Goal: Information Seeking & Learning: Learn about a topic

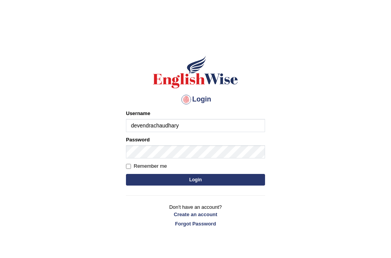
type input "devendrachaudhary"
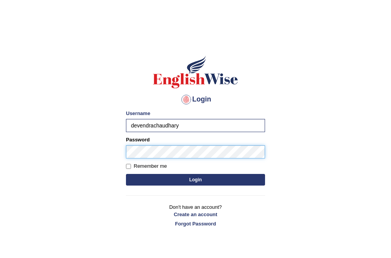
click at [126, 174] on button "Login" at bounding box center [195, 180] width 139 height 12
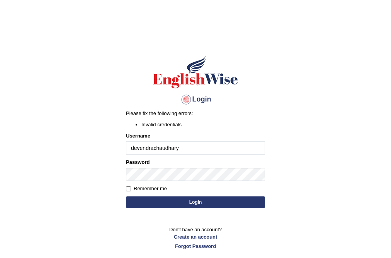
click at [153, 149] on input "devendrachaudhary" at bounding box center [195, 147] width 139 height 13
type input "devendra chaudhary"
click at [126, 196] on button "Login" at bounding box center [195, 202] width 139 height 12
click at [135, 149] on input "[PERSON_NAME]" at bounding box center [195, 147] width 139 height 13
click at [156, 149] on input "[PERSON_NAME]" at bounding box center [195, 147] width 139 height 13
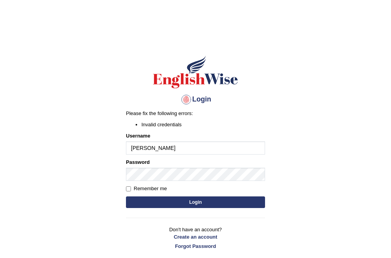
click at [156, 149] on input "[PERSON_NAME]" at bounding box center [195, 147] width 139 height 13
type input "Devendrachaudhary"
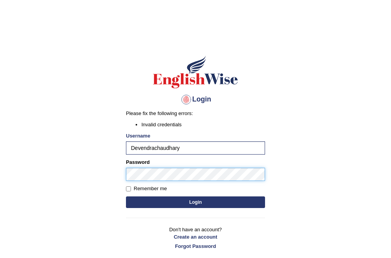
click at [126, 196] on button "Login" at bounding box center [195, 202] width 139 height 12
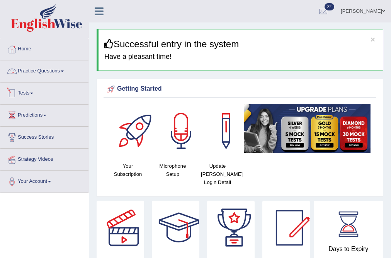
click at [32, 94] on link "Tests" at bounding box center [44, 91] width 88 height 19
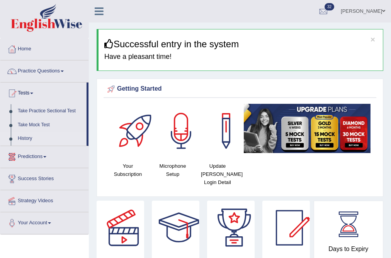
click at [26, 138] on link "History" at bounding box center [50, 139] width 72 height 14
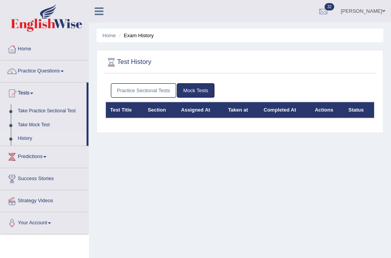
click at [189, 88] on link "Mock Tests" at bounding box center [196, 90] width 38 height 14
click at [149, 92] on link "Practice Sectional Tests" at bounding box center [144, 90] width 66 height 14
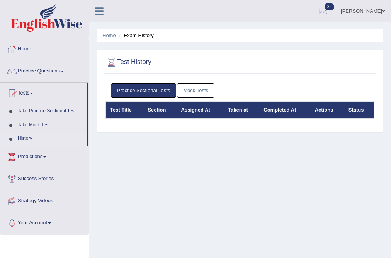
click at [207, 90] on link "Mock Tests" at bounding box center [196, 90] width 38 height 14
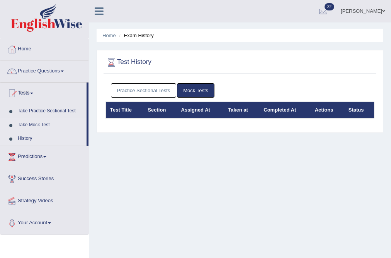
click at [41, 121] on link "Take Mock Test" at bounding box center [50, 125] width 72 height 14
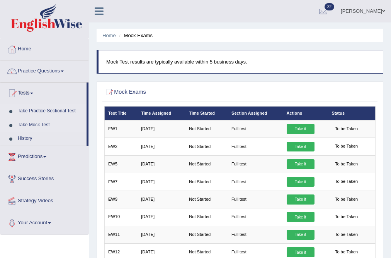
click at [46, 111] on link "Take Practice Sectional Test" at bounding box center [50, 111] width 72 height 14
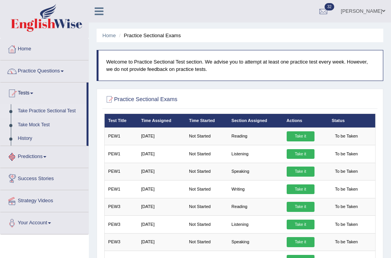
click at [45, 153] on link "Predictions" at bounding box center [44, 155] width 88 height 19
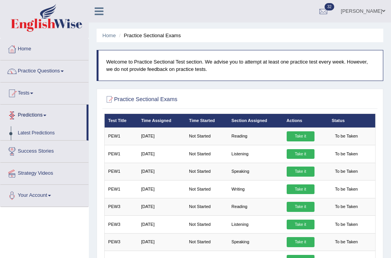
click at [43, 113] on link "Predictions" at bounding box center [43, 113] width 86 height 19
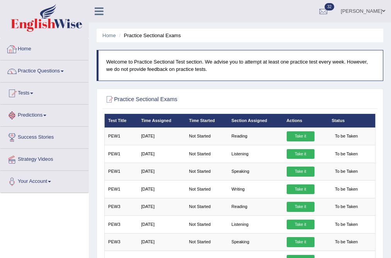
click at [35, 51] on link "Home" at bounding box center [44, 47] width 88 height 19
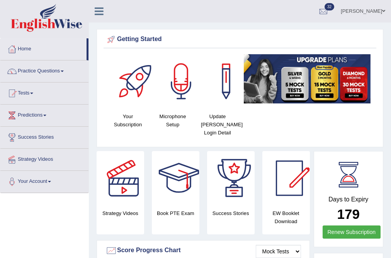
scroll to position [248, 0]
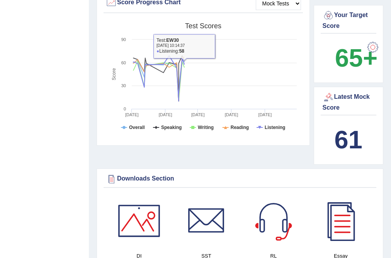
click at [359, 115] on div "Latest Mock Score 61" at bounding box center [349, 126] width 70 height 78
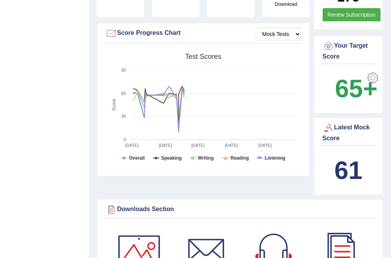
scroll to position [186, 0]
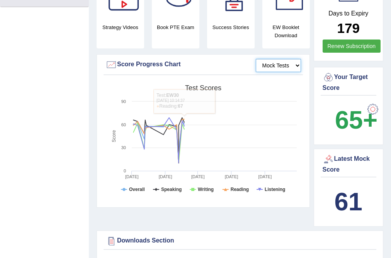
click at [271, 65] on select "Mock Tests" at bounding box center [278, 65] width 45 height 13
click at [256, 59] on select "Mock Tests" at bounding box center [278, 65] width 45 height 13
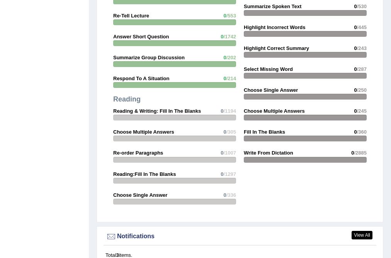
scroll to position [897, 0]
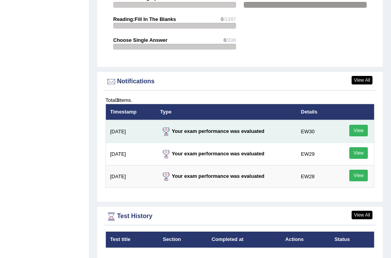
click at [356, 128] on link "View" at bounding box center [359, 131] width 19 height 12
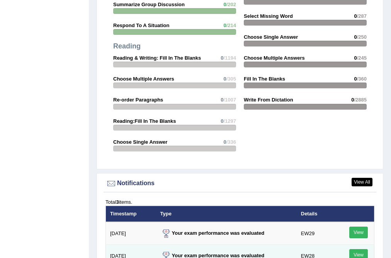
scroll to position [922, 0]
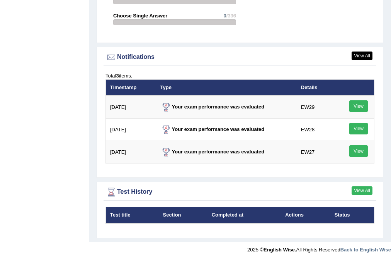
click at [365, 186] on link "View All" at bounding box center [362, 190] width 21 height 9
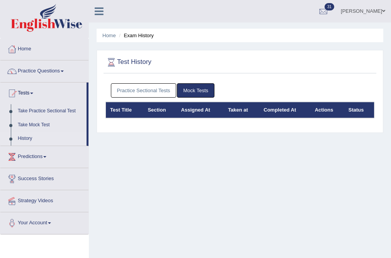
click at [157, 92] on link "Practice Sectional Tests" at bounding box center [144, 90] width 66 height 14
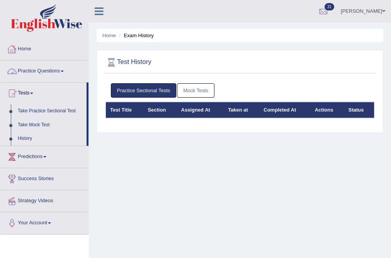
click at [20, 48] on link "Home" at bounding box center [44, 47] width 88 height 19
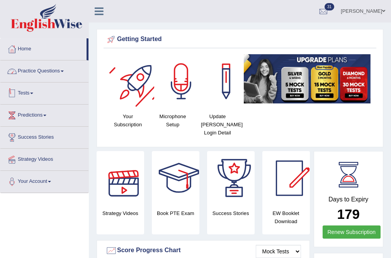
click at [53, 68] on link "Practice Questions" at bounding box center [44, 69] width 88 height 19
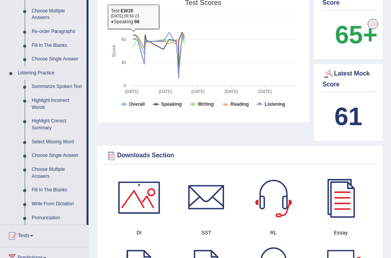
scroll to position [279, 0]
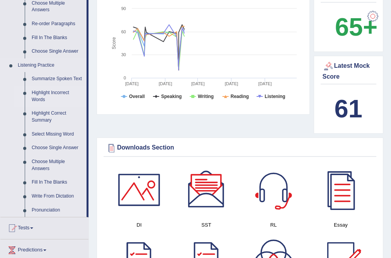
click at [37, 93] on link "Highlight Incorrect Words" at bounding box center [57, 96] width 58 height 21
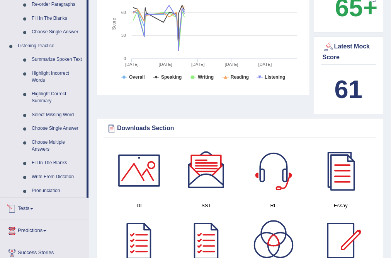
scroll to position [487, 0]
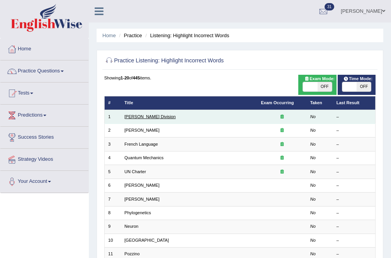
click at [132, 117] on link "[PERSON_NAME] Division" at bounding box center [150, 116] width 51 height 5
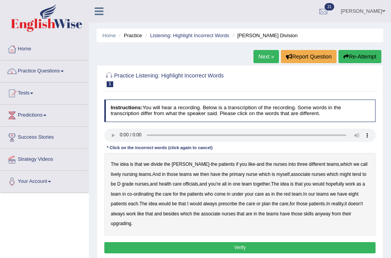
click at [121, 171] on b "lively" at bounding box center [116, 173] width 10 height 5
click at [340, 173] on b "might" at bounding box center [345, 173] width 11 height 5
click at [183, 184] on b "officials" at bounding box center [190, 183] width 15 height 5
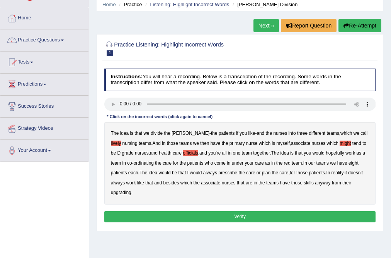
click at [215, 173] on b "always" at bounding box center [210, 172] width 14 height 5
click at [195, 186] on div "The idea is that we divide the ward - the patients if you like - and the nurses…" at bounding box center [240, 163] width 272 height 82
click at [195, 182] on b "the" at bounding box center [196, 182] width 7 height 5
click at [120, 193] on b "upgrading" at bounding box center [121, 192] width 21 height 5
click at [133, 215] on button "Verify" at bounding box center [240, 216] width 272 height 11
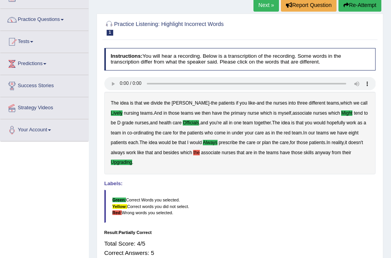
scroll to position [0, 0]
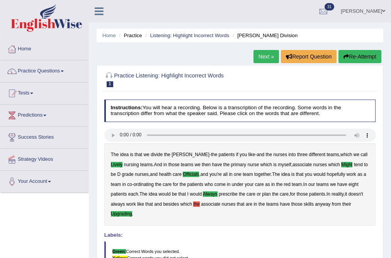
click at [269, 53] on link "Next »" at bounding box center [267, 56] width 26 height 13
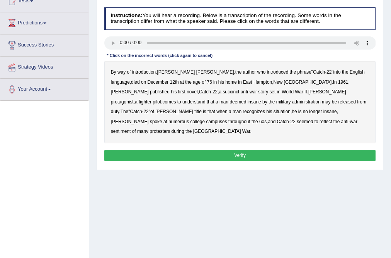
scroll to position [93, 0]
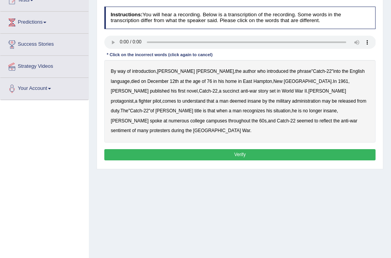
click at [223, 93] on b "succinct" at bounding box center [231, 90] width 17 height 5
click at [292, 99] on b "administration" at bounding box center [306, 100] width 29 height 5
click at [274, 111] on b "situation" at bounding box center [282, 110] width 17 height 5
click at [116, 123] on div "By way of introduction , [PERSON_NAME] , the author who introduced the phrase "…" at bounding box center [240, 101] width 272 height 82
click at [320, 120] on b "reflect" at bounding box center [326, 120] width 12 height 5
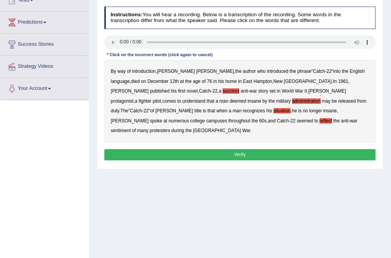
click at [231, 149] on button "Verify" at bounding box center [240, 154] width 272 height 11
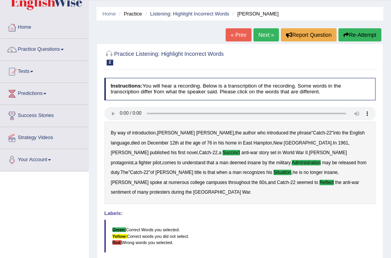
scroll to position [0, 0]
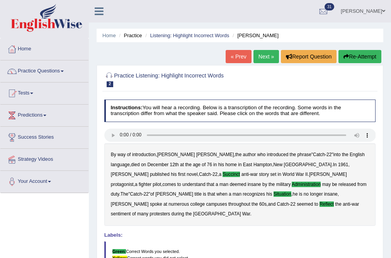
click at [263, 58] on link "Next »" at bounding box center [267, 56] width 26 height 13
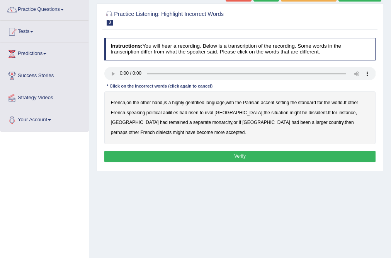
scroll to position [62, 0]
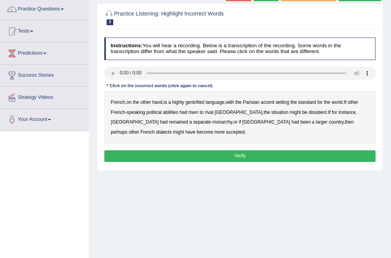
click at [197, 102] on b "gentrified" at bounding box center [195, 101] width 19 height 5
click at [175, 111] on b "abilities" at bounding box center [170, 111] width 15 height 5
click at [309, 112] on b "dissident" at bounding box center [318, 111] width 18 height 5
click at [213, 122] on b "monarchy" at bounding box center [223, 121] width 20 height 5
click at [140, 152] on button "Verify" at bounding box center [240, 155] width 272 height 11
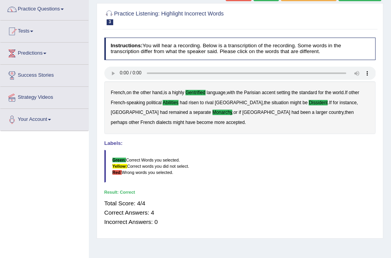
scroll to position [0, 0]
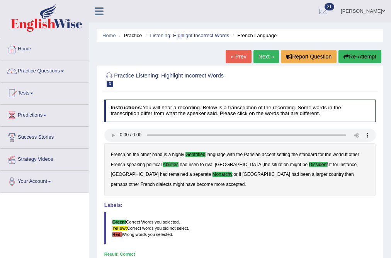
click at [266, 59] on link "Next »" at bounding box center [267, 56] width 26 height 13
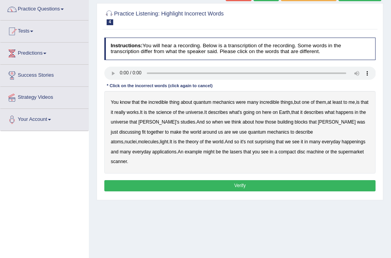
click at [172, 112] on b "science" at bounding box center [163, 111] width 15 height 5
click at [141, 129] on b "discussing" at bounding box center [131, 131] width 22 height 5
click at [342, 141] on b "happenings" at bounding box center [354, 141] width 24 height 5
click at [307, 153] on b "machine" at bounding box center [315, 151] width 17 height 5
click at [241, 180] on button "Verify" at bounding box center [240, 185] width 272 height 11
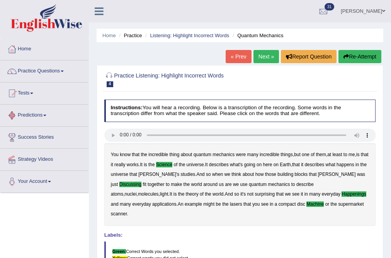
click at [256, 57] on link "Next »" at bounding box center [267, 56] width 26 height 13
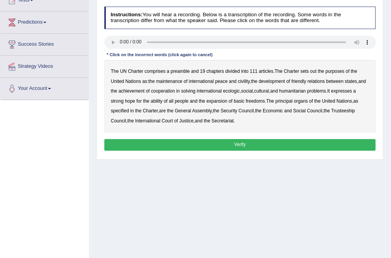
click at [306, 72] on b "sets" at bounding box center [305, 70] width 9 height 5
click at [250, 80] on b "civility" at bounding box center [244, 81] width 12 height 5
click at [240, 91] on b "ecologic" at bounding box center [231, 90] width 17 height 5
click at [159, 101] on b "ability" at bounding box center [157, 100] width 12 height 5
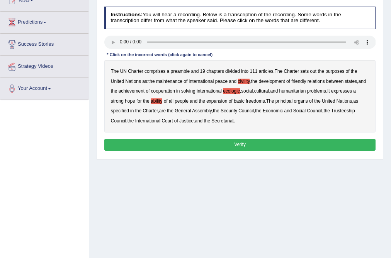
click at [219, 142] on button "Verify" at bounding box center [240, 144] width 272 height 11
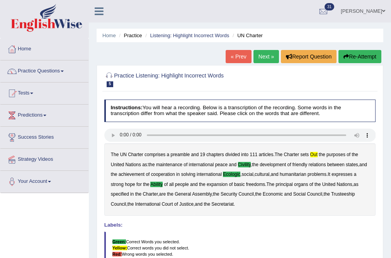
click at [263, 54] on link "Next »" at bounding box center [267, 56] width 26 height 13
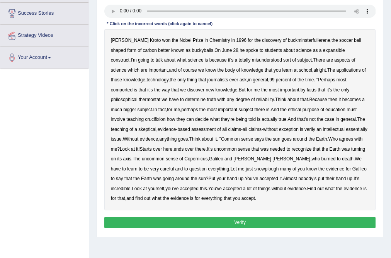
click at [323, 50] on b "expansible" at bounding box center [334, 50] width 22 height 5
click at [133, 87] on b "comported" at bounding box center [122, 89] width 22 height 5
click at [161, 97] on b "thermostat" at bounding box center [150, 99] width 22 height 5
click at [166, 116] on b "crucifixion" at bounding box center [155, 118] width 21 height 5
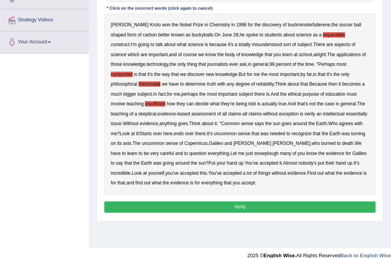
scroll to position [149, 0]
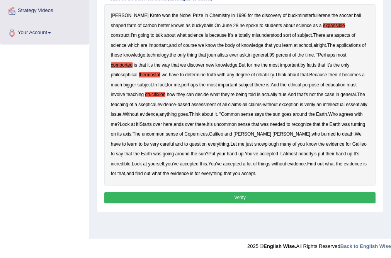
click at [305, 104] on b "verily" at bounding box center [310, 104] width 11 height 5
click at [255, 144] on b "snowplough" at bounding box center [267, 143] width 24 height 5
click at [200, 195] on button "Verify" at bounding box center [240, 197] width 272 height 11
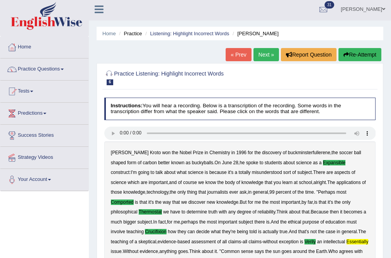
scroll to position [0, 0]
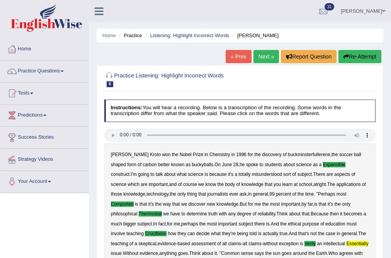
click at [264, 59] on link "Next »" at bounding box center [267, 56] width 26 height 13
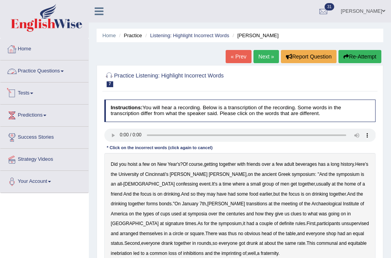
click at [25, 47] on link "Home" at bounding box center [44, 47] width 88 height 19
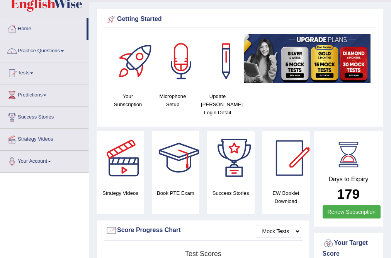
scroll to position [31, 0]
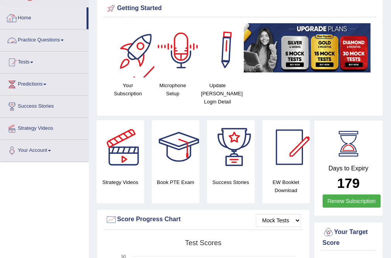
click at [34, 45] on link "Practice Questions" at bounding box center [44, 38] width 88 height 19
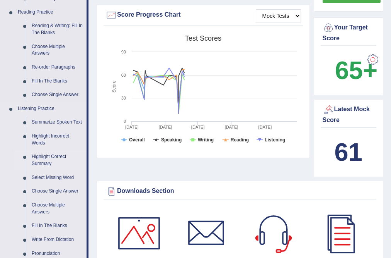
scroll to position [309, 0]
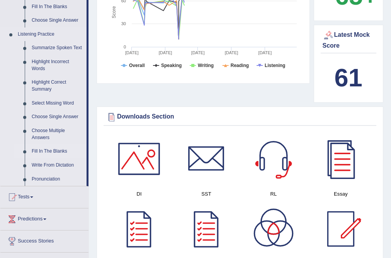
click at [50, 150] on link "Fill In The Blanks" at bounding box center [57, 151] width 58 height 14
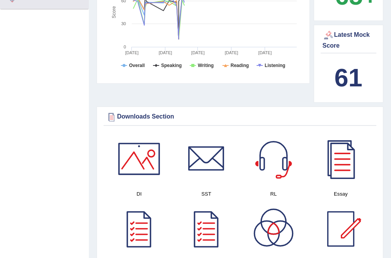
scroll to position [147, 0]
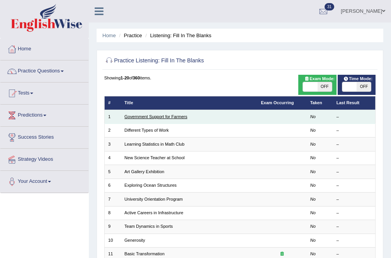
click at [147, 118] on link "Government Support for Farmers" at bounding box center [156, 116] width 63 height 5
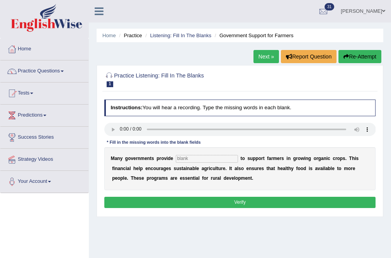
click at [196, 159] on input "text" at bounding box center [207, 159] width 62 height 8
type input "subcities"
click at [201, 203] on button "Verify" at bounding box center [240, 202] width 272 height 11
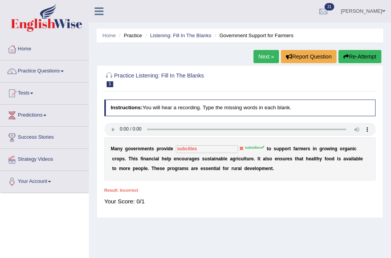
click at [262, 53] on link "Next »" at bounding box center [267, 56] width 26 height 13
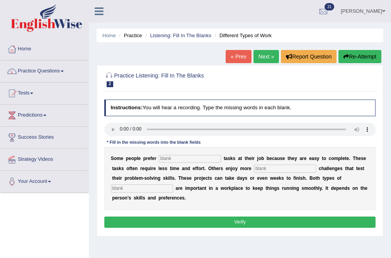
click at [184, 153] on div "S o m e p e o p l e p r e f e r t a s k s a t t h e i r j o b b e c a u s e t h…" at bounding box center [240, 178] width 272 height 63
click at [184, 159] on input "text" at bounding box center [190, 159] width 62 height 8
type input "simple"
click at [272, 169] on input "text" at bounding box center [285, 168] width 62 height 8
type input "complex"
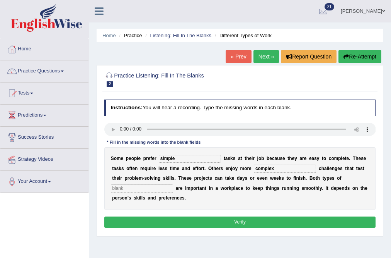
click at [164, 187] on input "text" at bounding box center [142, 188] width 62 height 8
type input "work"
click at [196, 224] on button "Verify" at bounding box center [240, 221] width 272 height 11
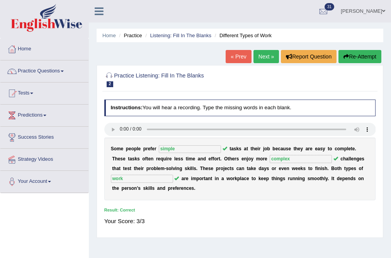
click at [263, 53] on link "Next »" at bounding box center [267, 56] width 26 height 13
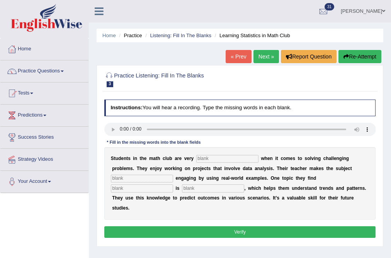
click at [121, 189] on input "text" at bounding box center [142, 188] width 62 height 8
type input "interesting"
click at [218, 187] on input "text" at bounding box center [213, 188] width 62 height 8
type input "statics"
click at [130, 179] on input "text" at bounding box center [142, 178] width 62 height 8
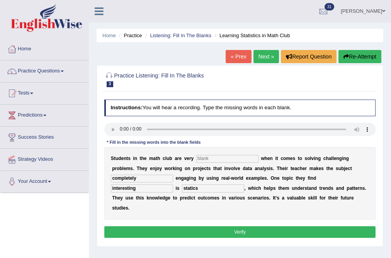
type input "completely"
click at [228, 157] on input "text" at bounding box center [228, 159] width 62 height 8
type input "active"
click at [190, 226] on button "Verify" at bounding box center [240, 231] width 272 height 11
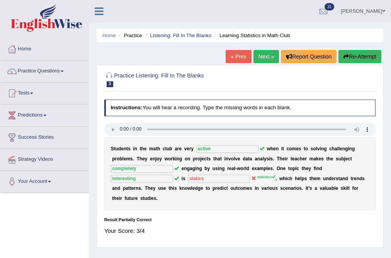
click at [262, 60] on link "Next »" at bounding box center [267, 56] width 26 height 13
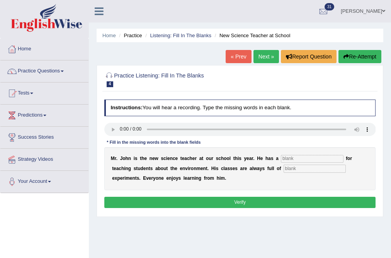
click at [289, 156] on input "text" at bounding box center [312, 159] width 62 height 8
type input "passion"
type input "science"
click at [262, 202] on button "Verify" at bounding box center [240, 202] width 272 height 11
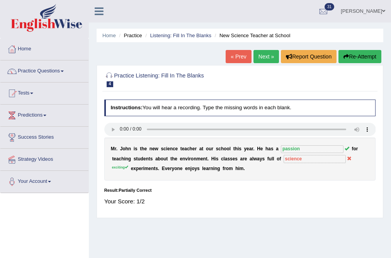
click at [263, 56] on link "Next »" at bounding box center [267, 56] width 26 height 13
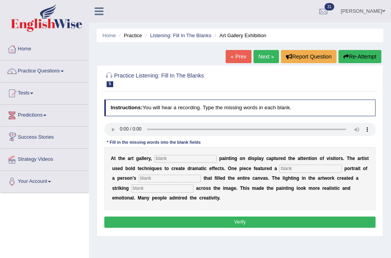
click at [192, 160] on input "text" at bounding box center [186, 159] width 62 height 8
type input "every"
click at [325, 169] on input "text" at bounding box center [311, 168] width 62 height 8
type input "huge"
click at [201, 177] on input "text" at bounding box center [170, 178] width 62 height 8
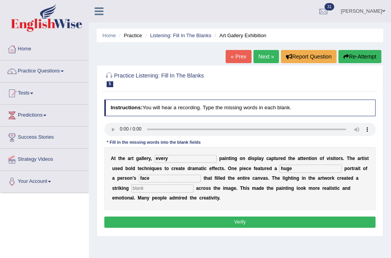
type input "face"
type input "shadow"
click at [235, 222] on button "Verify" at bounding box center [240, 221] width 272 height 11
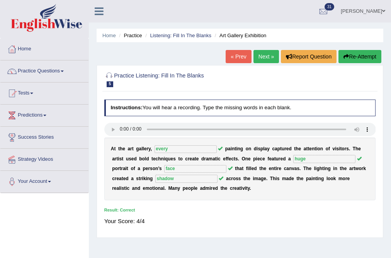
click at [259, 56] on link "Next »" at bounding box center [267, 56] width 26 height 13
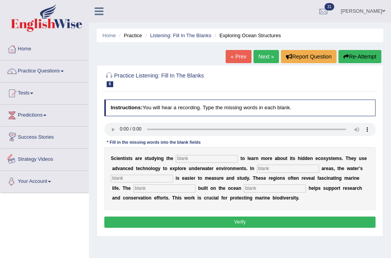
click at [213, 161] on input "text" at bounding box center [207, 159] width 62 height 8
type input "ocean"
click at [285, 167] on input "text" at bounding box center [288, 168] width 62 height 8
type input "shallow"
click at [151, 178] on input "text" at bounding box center [142, 178] width 62 height 8
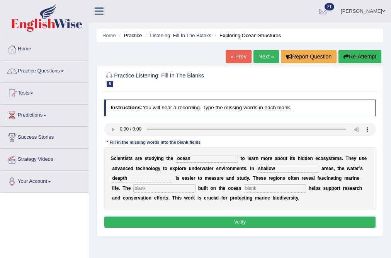
click at [118, 179] on input "deapth" at bounding box center [142, 178] width 62 height 8
type input "depth"
click at [145, 189] on input "infreatructure" at bounding box center [164, 188] width 62 height 8
type input "infrastructure"
click at [259, 190] on input "text" at bounding box center [275, 188] width 62 height 8
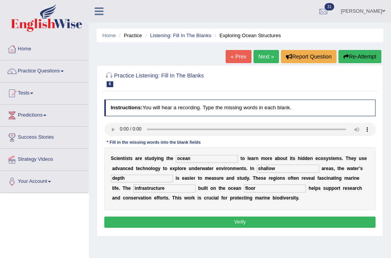
type input "floor"
click at [248, 219] on button "Verify" at bounding box center [240, 221] width 272 height 11
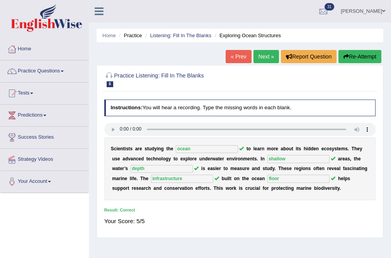
click at [263, 60] on link "Next »" at bounding box center [267, 56] width 26 height 13
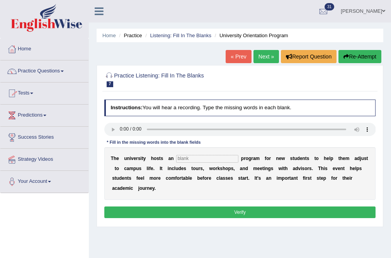
click at [215, 155] on input "text" at bounding box center [207, 159] width 62 height 8
type input "orientation"
click at [232, 212] on button "Verify" at bounding box center [240, 211] width 272 height 11
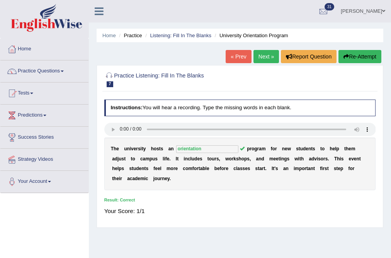
click at [262, 57] on link "Next »" at bounding box center [267, 56] width 26 height 13
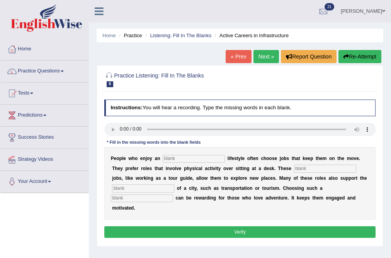
click at [186, 152] on div "P e o p l e w h o e n j o y a n l i f e s t y l e o f t e n c h o o s e j o b s…" at bounding box center [240, 183] width 272 height 72
click at [189, 157] on input "text" at bounding box center [194, 159] width 62 height 8
type input "active"
type input "interesting"
type input "infrastructure"
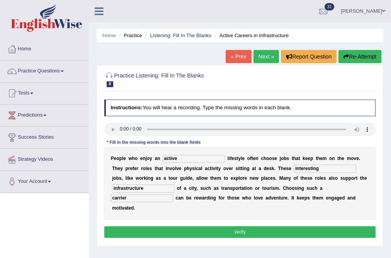
type input "carrier"
click at [138, 232] on button "Verify" at bounding box center [240, 231] width 272 height 11
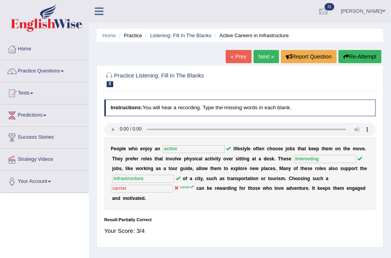
click at [263, 60] on link "Next »" at bounding box center [267, 56] width 26 height 13
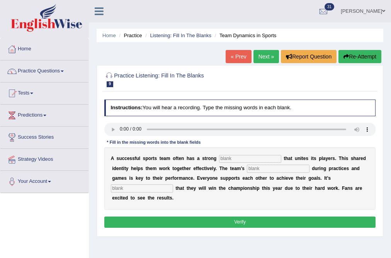
click at [240, 154] on div "A s u c c e s s f u l s p o r t s t e a m o f t e n h a s a s t r o n g t h a t…" at bounding box center [240, 178] width 272 height 63
click at [240, 155] on input "text" at bounding box center [250, 159] width 62 height 8
type input "culture"
type input "cooperation"
type input "expected"
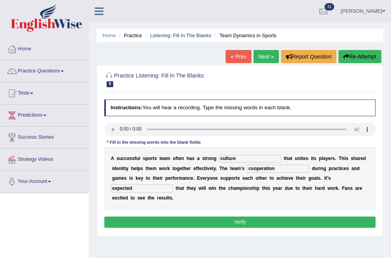
click at [178, 222] on button "Verify" at bounding box center [240, 221] width 272 height 11
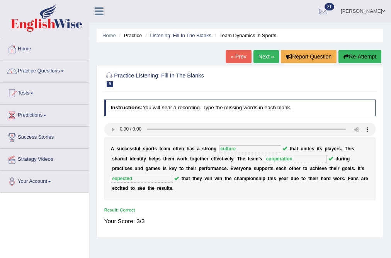
click at [267, 57] on link "Next »" at bounding box center [267, 56] width 26 height 13
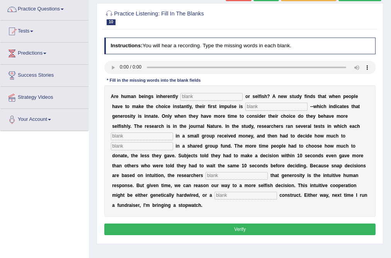
click at [190, 97] on input "text" at bounding box center [212, 97] width 62 height 8
type input "generous"
click at [255, 105] on input "text" at bounding box center [277, 107] width 62 height 8
type input "which"
click at [149, 136] on input "text" at bounding box center [142, 136] width 62 height 8
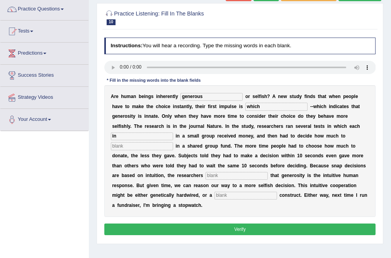
type input "in"
click at [141, 145] on input "text" at bounding box center [142, 146] width 62 height 8
type input "in"
click at [220, 174] on input "text" at bounding box center [237, 176] width 62 height 8
type input "that"
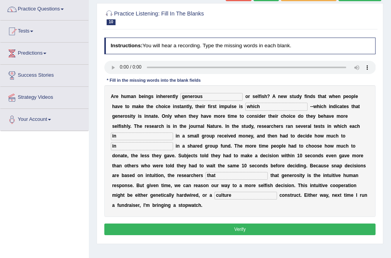
type input "culture"
click at [209, 228] on button "Verify" at bounding box center [240, 228] width 272 height 11
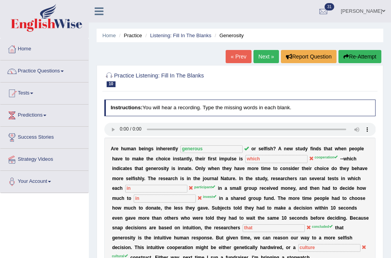
click at [362, 50] on button "Re-Attempt" at bounding box center [360, 56] width 43 height 13
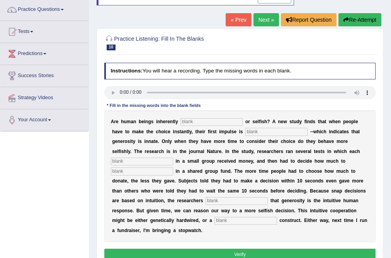
scroll to position [62, 0]
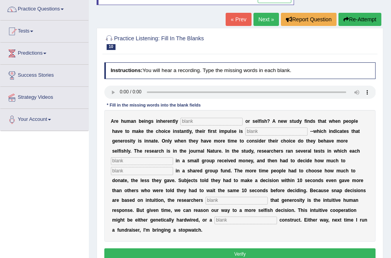
click at [206, 122] on input "text" at bounding box center [212, 122] width 62 height 8
type input "h"
type input "generous"
click at [124, 161] on input "text" at bounding box center [142, 161] width 62 height 8
click at [248, 219] on input "text" at bounding box center [246, 220] width 62 height 8
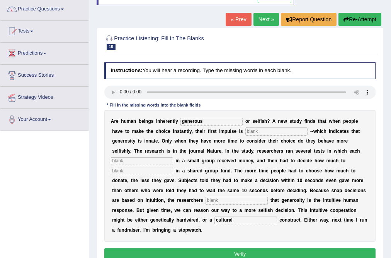
type input "cultural"
click at [247, 257] on button "Verify" at bounding box center [240, 253] width 272 height 11
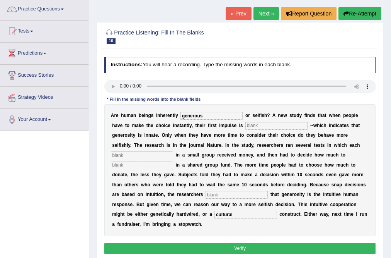
click at [280, 126] on input "text" at bounding box center [277, 126] width 62 height 8
type input "a"
click at [170, 154] on input "text" at bounding box center [142, 155] width 62 height 8
type input "c"
click at [167, 167] on input "text" at bounding box center [142, 165] width 62 height 8
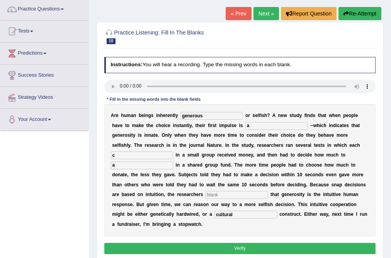
type input "a"
type input "s"
click at [193, 250] on button "Verify" at bounding box center [240, 248] width 272 height 11
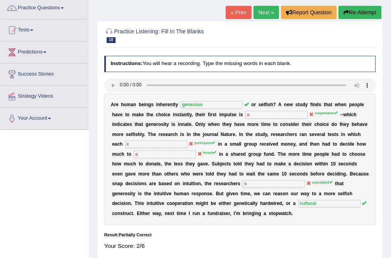
scroll to position [0, 0]
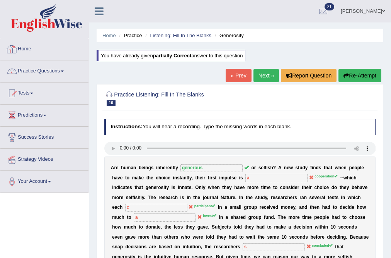
click at [22, 39] on link "Home" at bounding box center [44, 47] width 88 height 19
click at [27, 51] on link "Home" at bounding box center [43, 47] width 86 height 19
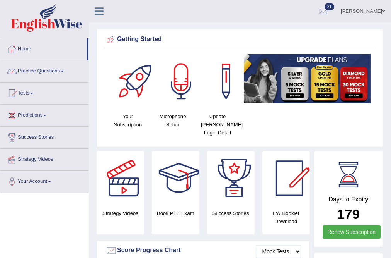
click at [59, 60] on link "Practice Questions" at bounding box center [44, 69] width 88 height 19
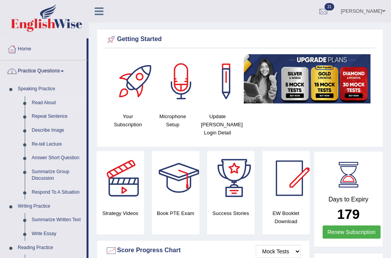
click at [47, 102] on link "Read Aloud" at bounding box center [57, 103] width 58 height 14
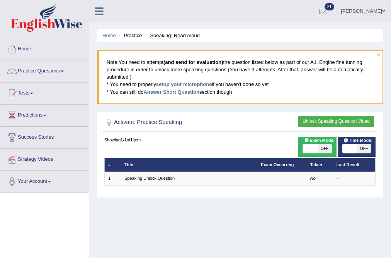
click at [323, 148] on span "OFF" at bounding box center [325, 148] width 14 height 9
checkbox input "true"
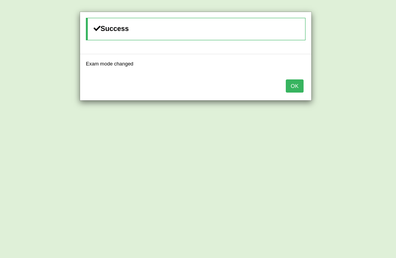
click at [295, 87] on button "OK" at bounding box center [295, 85] width 18 height 13
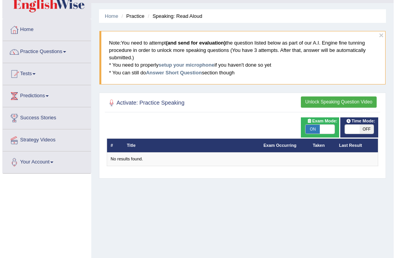
scroll to position [93, 0]
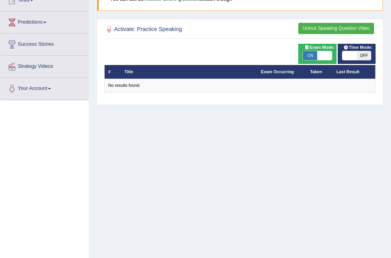
click at [323, 26] on button "Unlock Speaking Question Video" at bounding box center [337, 28] width 76 height 11
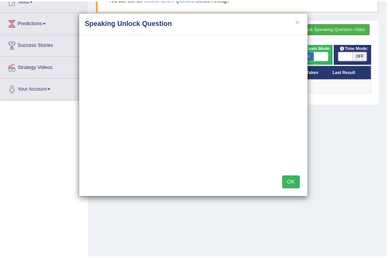
scroll to position [0, 0]
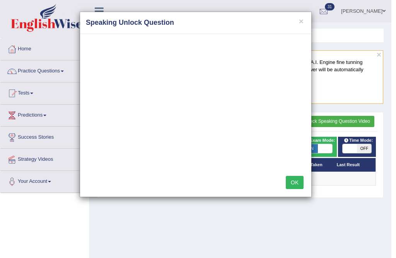
click at [323, 89] on div "× Speaking Unlock Question OK" at bounding box center [198, 129] width 396 height 258
click at [322, 121] on div "× Speaking Unlock Question OK" at bounding box center [198, 129] width 396 height 258
click at [300, 18] on button "×" at bounding box center [301, 21] width 5 height 8
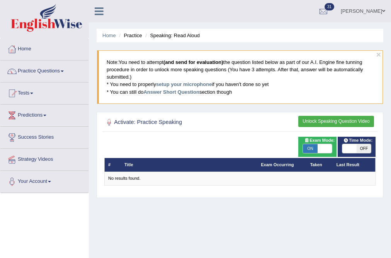
click at [320, 124] on button "Unlock Speaking Question Video" at bounding box center [337, 121] width 76 height 11
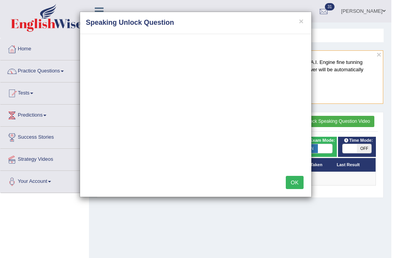
click at [305, 17] on div "× Speaking Unlock Question" at bounding box center [195, 23] width 231 height 22
click at [299, 178] on button "OK" at bounding box center [295, 182] width 18 height 13
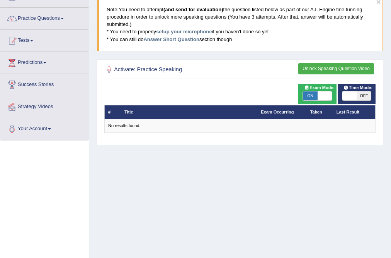
scroll to position [62, 0]
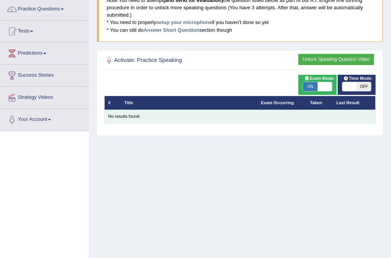
click at [151, 118] on div "No results found." at bounding box center [240, 116] width 264 height 6
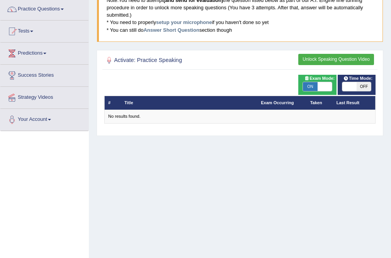
click at [365, 82] on span "OFF" at bounding box center [364, 86] width 14 height 9
checkbox input "true"
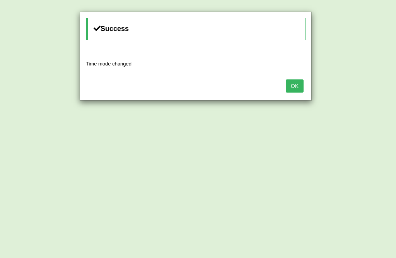
click at [292, 85] on button "OK" at bounding box center [295, 85] width 18 height 13
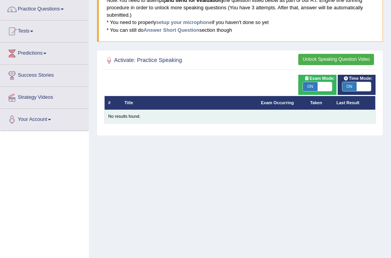
click at [128, 117] on div "No results found." at bounding box center [240, 116] width 264 height 6
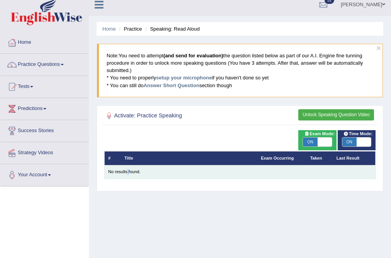
scroll to position [0, 0]
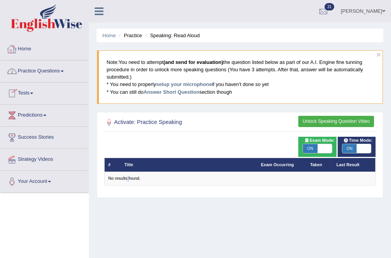
click at [32, 71] on link "Practice Questions" at bounding box center [44, 69] width 88 height 19
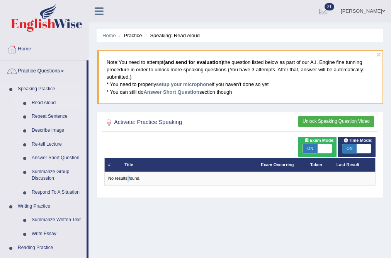
click at [34, 101] on link "Read Aloud" at bounding box center [57, 103] width 58 height 14
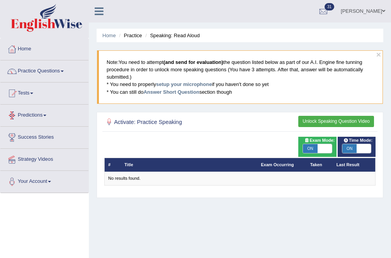
drag, startPoint x: 0, startPoint y: 0, endPoint x: 129, endPoint y: 133, distance: 185.5
click at [129, 133] on div "Activate: Practice Speaking Unlock Speaking Question Video Time Mode: ON OFF Ex…" at bounding box center [240, 155] width 287 height 86
click at [130, 133] on div "Activate: Practice Speaking Unlock Speaking Question Video Time Mode: ON OFF Ex…" at bounding box center [240, 155] width 287 height 86
click at [164, 131] on div "Activate: Practice Speaking Unlock Speaking Question Video" at bounding box center [240, 123] width 275 height 16
click at [28, 55] on link "Home" at bounding box center [44, 47] width 88 height 19
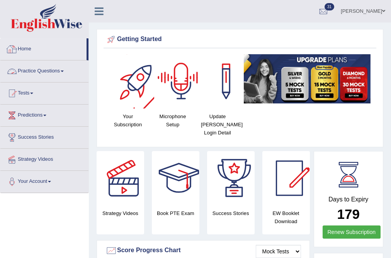
click at [31, 70] on link "Practice Questions" at bounding box center [44, 69] width 88 height 19
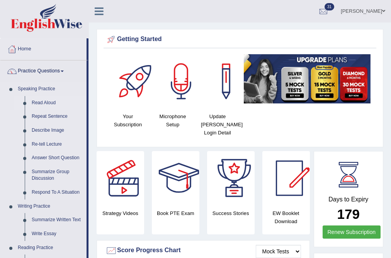
click at [36, 102] on link "Read Aloud" at bounding box center [57, 103] width 58 height 14
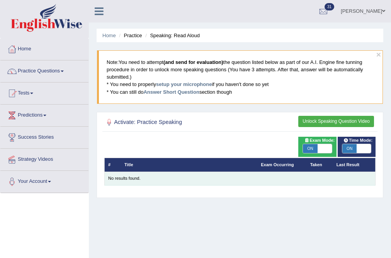
click at [132, 178] on div "No results found." at bounding box center [240, 178] width 264 height 6
drag, startPoint x: 179, startPoint y: 181, endPoint x: 230, endPoint y: 184, distance: 51.1
click at [204, 182] on td "No results found." at bounding box center [240, 178] width 272 height 14
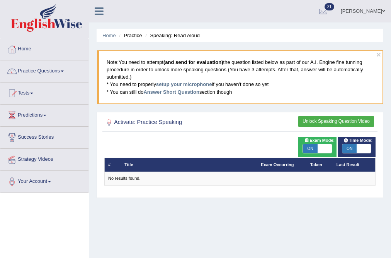
drag, startPoint x: 313, startPoint y: 145, endPoint x: 319, endPoint y: 145, distance: 6.2
click at [312, 145] on span "ON" at bounding box center [310, 148] width 14 height 9
checkbox input "false"
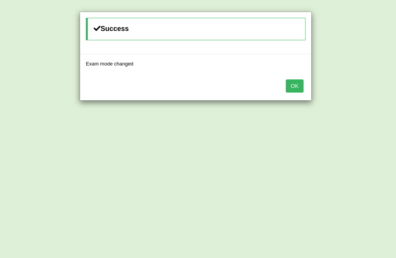
click at [297, 88] on button "OK" at bounding box center [295, 85] width 18 height 13
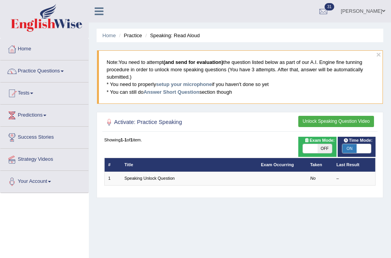
click at [352, 152] on span "ON" at bounding box center [350, 148] width 14 height 9
checkbox input "false"
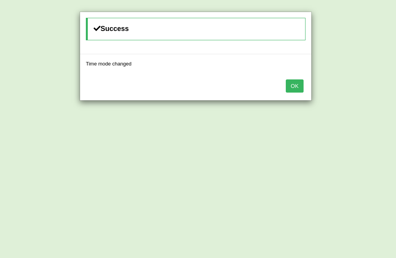
click at [288, 85] on button "OK" at bounding box center [295, 85] width 18 height 13
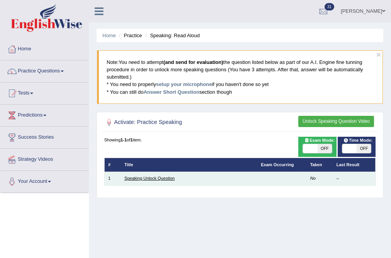
click at [155, 180] on link "Speaking Unlock Question" at bounding box center [150, 178] width 50 height 5
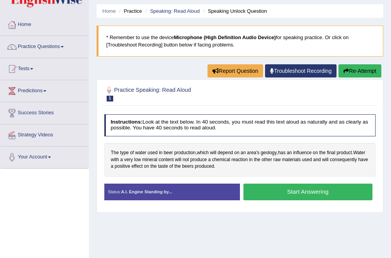
scroll to position [31, 0]
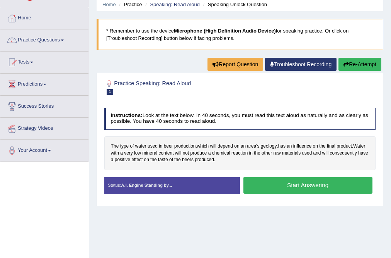
click at [256, 184] on button "Start Answering" at bounding box center [308, 185] width 129 height 17
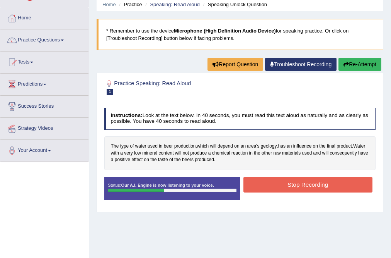
click at [262, 185] on button "Stop Recording" at bounding box center [308, 184] width 129 height 15
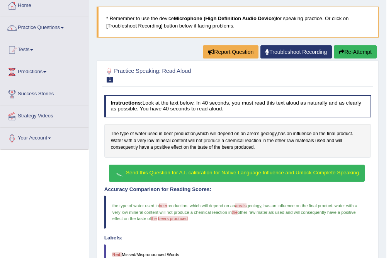
scroll to position [136, 0]
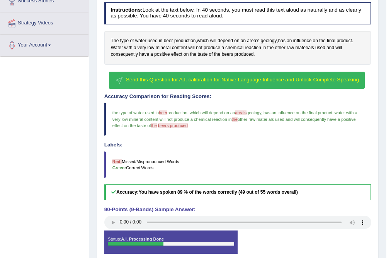
click at [158, 81] on span "Send this Question for A.I. calibration for Native Language Influence and Unloc…" at bounding box center [242, 80] width 233 height 6
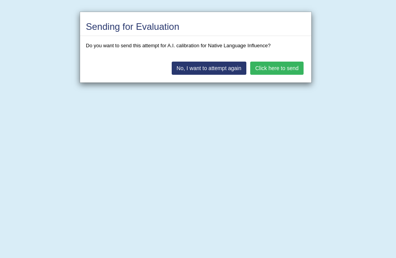
click at [260, 92] on div "Sending for Evaluation Do you want to send this attempt for A.I. calibration fo…" at bounding box center [198, 129] width 396 height 258
click at [266, 65] on button "Click here to send" at bounding box center [276, 68] width 53 height 13
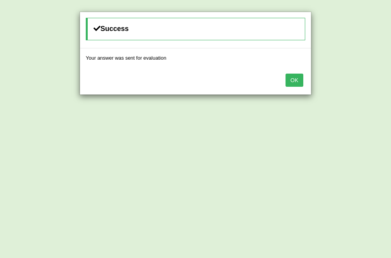
click at [295, 74] on button "OK" at bounding box center [295, 80] width 18 height 13
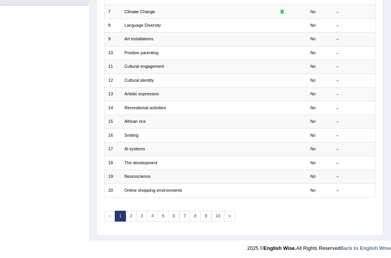
scroll to position [2, 0]
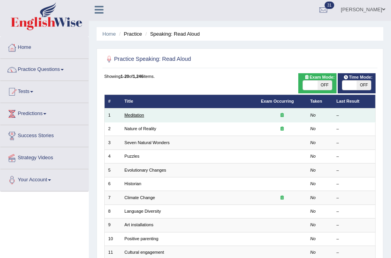
click at [131, 113] on link "Meditation" at bounding box center [135, 115] width 20 height 5
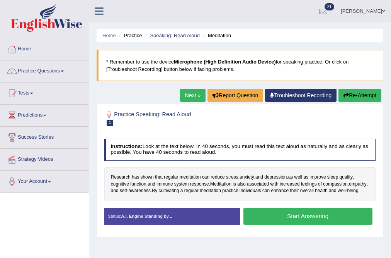
click at [255, 220] on button "Start Answering" at bounding box center [308, 216] width 129 height 17
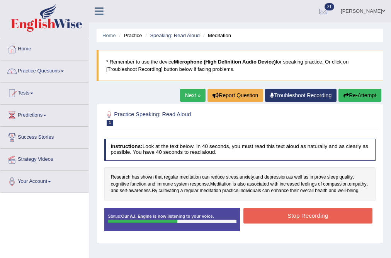
click at [287, 221] on button "Stop Recording" at bounding box center [308, 215] width 129 height 15
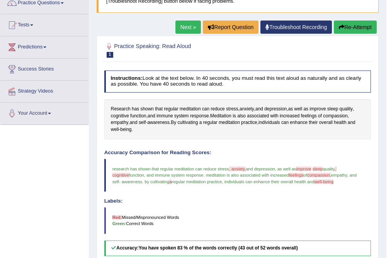
scroll to position [68, 0]
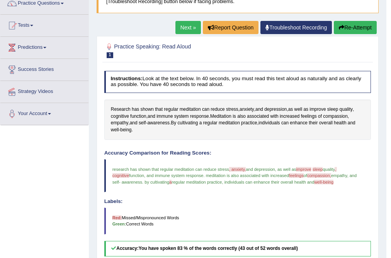
click at [184, 29] on link "Next »" at bounding box center [189, 27] width 26 height 13
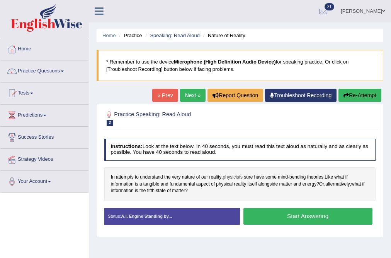
click at [239, 176] on span "physicists" at bounding box center [233, 177] width 20 height 7
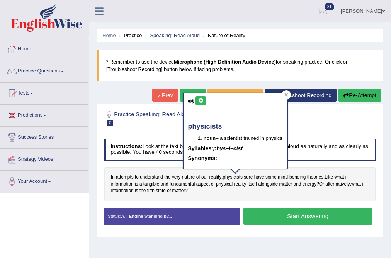
click at [198, 99] on icon at bounding box center [201, 100] width 6 height 5
click at [208, 76] on blockquote "* Remember to use the device Microphone (High Definition Audio Device) for spea…" at bounding box center [240, 65] width 287 height 31
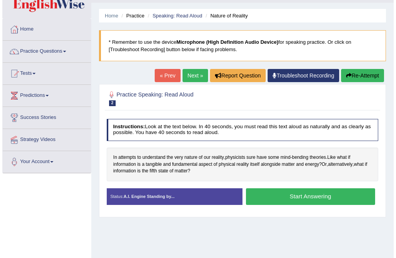
scroll to position [31, 0]
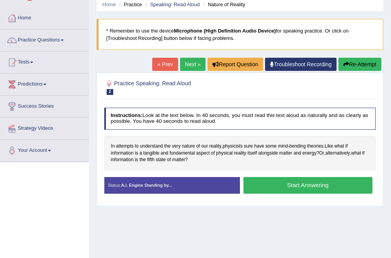
click at [262, 183] on button "Start Answering" at bounding box center [308, 185] width 129 height 17
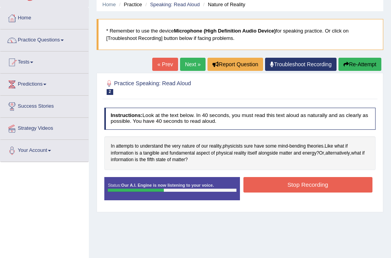
click at [265, 186] on button "Stop Recording" at bounding box center [308, 184] width 129 height 15
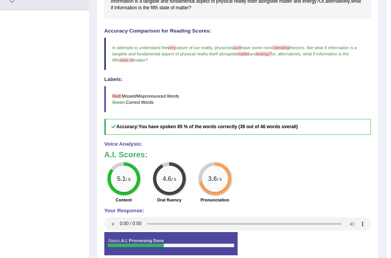
scroll to position [61, 0]
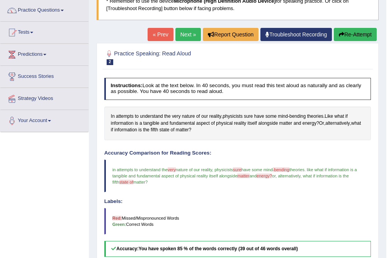
click at [183, 36] on link "Next »" at bounding box center [189, 34] width 26 height 13
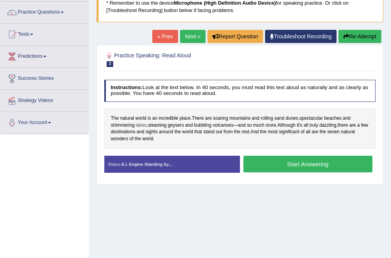
scroll to position [62, 0]
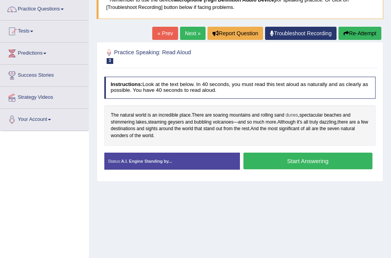
click at [293, 113] on span "dunes" at bounding box center [292, 115] width 12 height 7
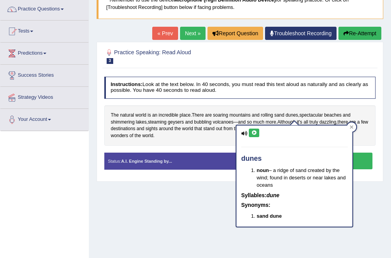
click at [254, 130] on icon at bounding box center [254, 132] width 6 height 5
click at [266, 92] on h4 "Instructions: Look at the text below. In 40 seconds, you must read this text al…" at bounding box center [240, 88] width 272 height 22
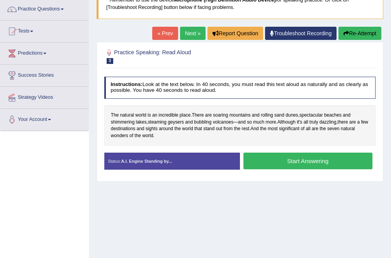
click at [252, 156] on button "Start Answering" at bounding box center [308, 160] width 129 height 17
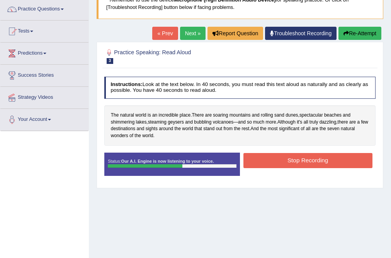
click at [297, 158] on button "Stop Recording" at bounding box center [308, 160] width 129 height 15
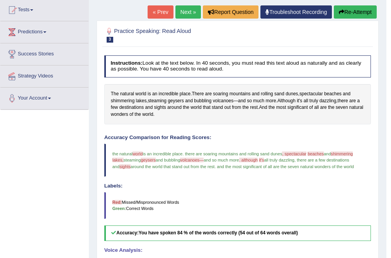
scroll to position [68, 0]
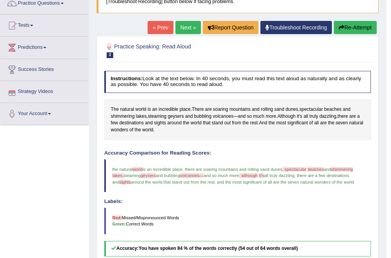
click at [180, 29] on link "Next »" at bounding box center [189, 27] width 26 height 13
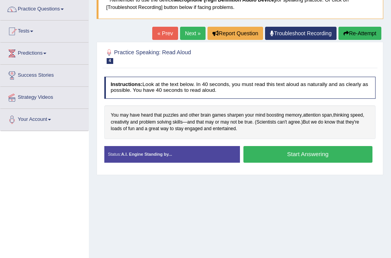
click at [270, 150] on button "Start Answering" at bounding box center [308, 154] width 129 height 17
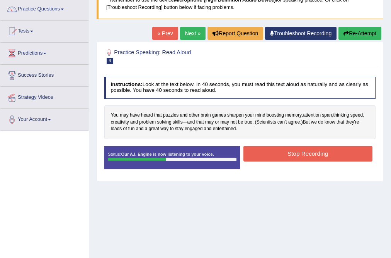
click at [269, 147] on button "Stop Recording" at bounding box center [308, 153] width 129 height 15
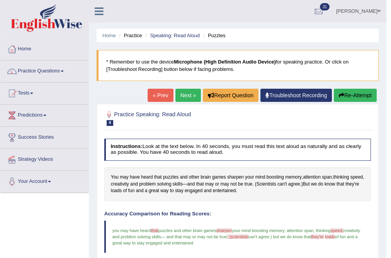
click at [192, 94] on link "Next »" at bounding box center [189, 95] width 26 height 13
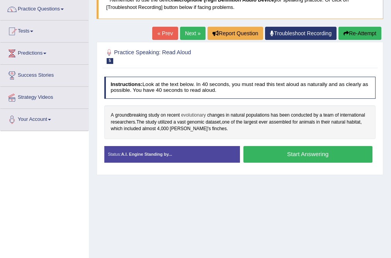
click at [190, 115] on span "evolutionary" at bounding box center [193, 115] width 25 height 7
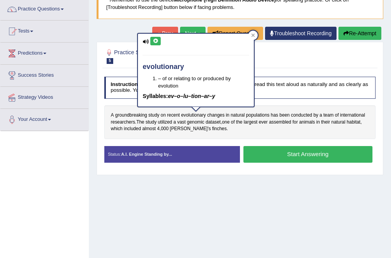
click at [153, 37] on button at bounding box center [155, 41] width 10 height 9
click at [134, 27] on div "Home Practice Speaking: Read Aloud Evolutionary Changes * Remember to use the d…" at bounding box center [240, 131] width 303 height 387
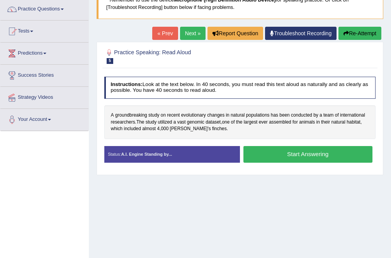
click at [260, 154] on button "Start Answering" at bounding box center [308, 154] width 129 height 17
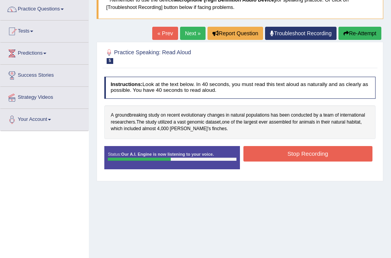
click at [272, 150] on button "Stop Recording" at bounding box center [308, 153] width 129 height 15
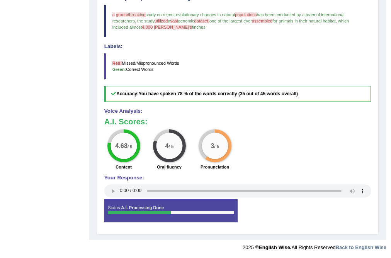
scroll to position [61, 0]
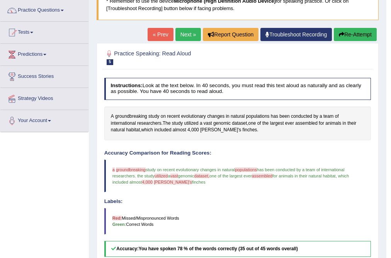
click at [181, 36] on link "Next »" at bounding box center [189, 34] width 26 height 13
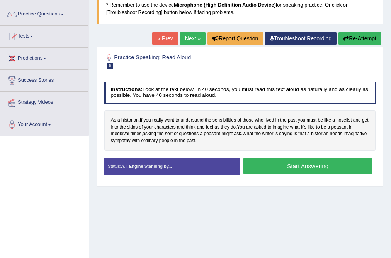
scroll to position [62, 0]
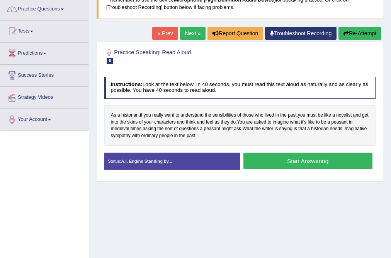
click at [281, 162] on button "Start Answering" at bounding box center [308, 160] width 129 height 17
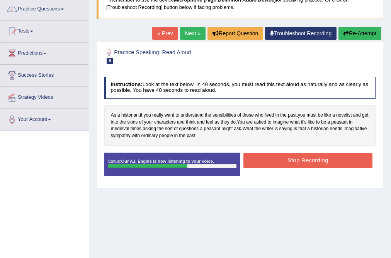
click at [275, 158] on button "Stop Recording" at bounding box center [308, 160] width 129 height 15
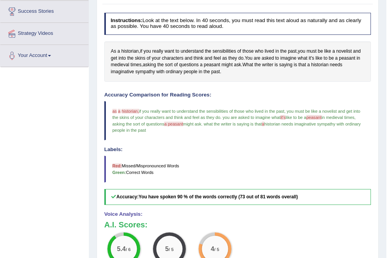
scroll to position [74, 0]
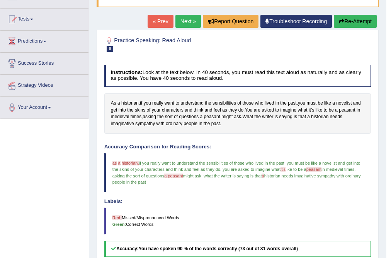
click at [184, 21] on link "Next »" at bounding box center [189, 21] width 26 height 13
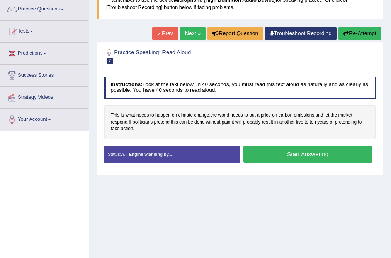
click at [263, 155] on button "Start Answering" at bounding box center [308, 154] width 129 height 17
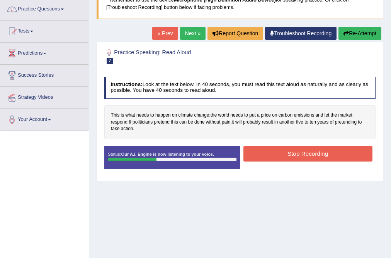
click at [295, 152] on button "Stop Recording" at bounding box center [308, 153] width 129 height 15
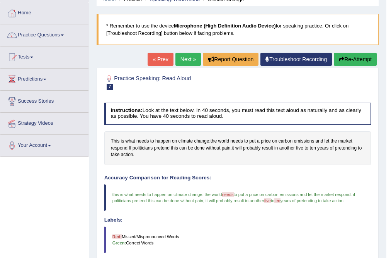
scroll to position [23, 0]
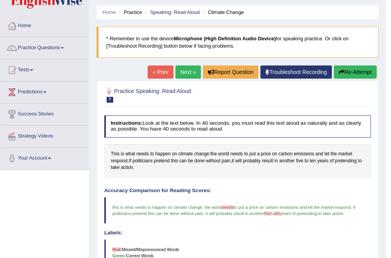
click at [184, 67] on link "Next »" at bounding box center [189, 71] width 26 height 13
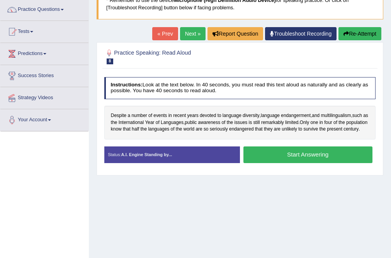
scroll to position [62, 0]
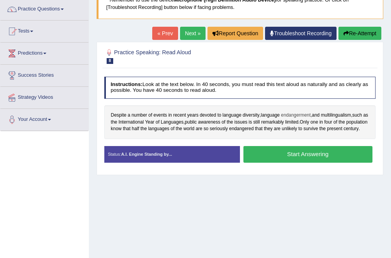
click at [291, 114] on span "endangerment" at bounding box center [296, 115] width 30 height 7
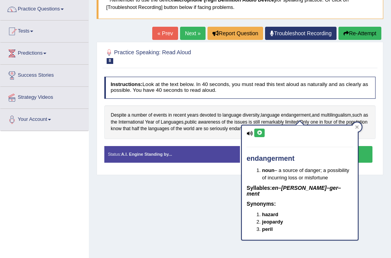
click at [257, 132] on icon at bounding box center [260, 132] width 6 height 5
click at [273, 105] on div "Despite a number of events in recent years devoted to language diversity , lang…" at bounding box center [240, 122] width 272 height 34
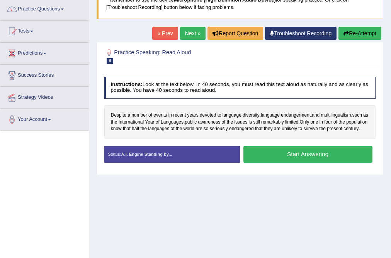
click at [261, 162] on button "Start Answering" at bounding box center [308, 154] width 129 height 17
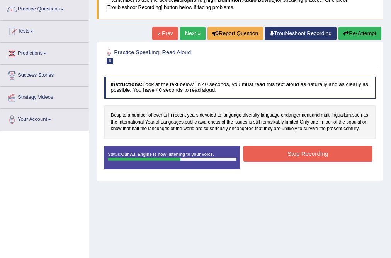
click at [275, 161] on button "Stop Recording" at bounding box center [308, 153] width 129 height 15
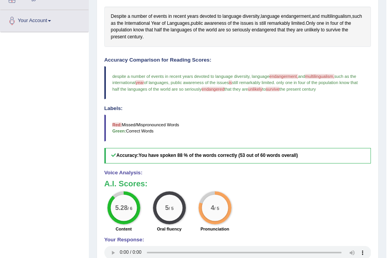
scroll to position [6, 0]
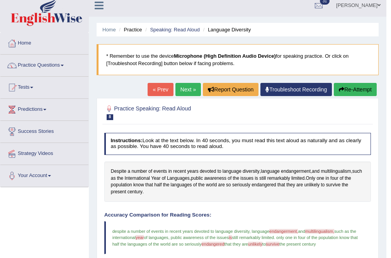
click at [190, 91] on link "Next »" at bounding box center [189, 89] width 26 height 13
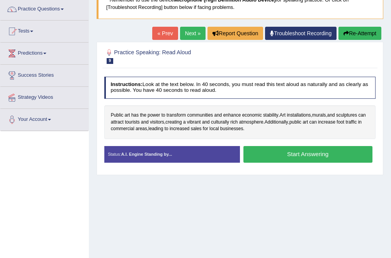
click at [255, 147] on button "Start Answering" at bounding box center [308, 154] width 129 height 17
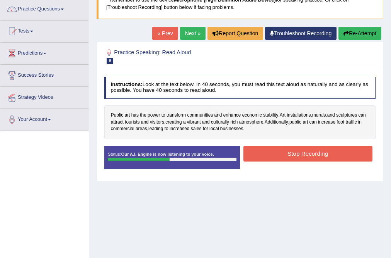
click at [263, 151] on button "Stop Recording" at bounding box center [308, 153] width 129 height 15
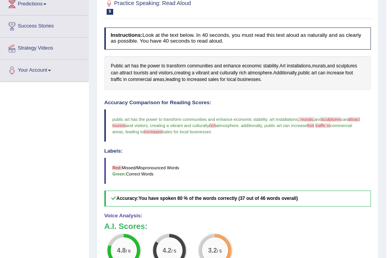
scroll to position [30, 0]
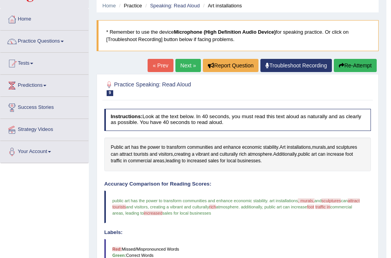
click at [180, 66] on link "Next »" at bounding box center [189, 65] width 26 height 13
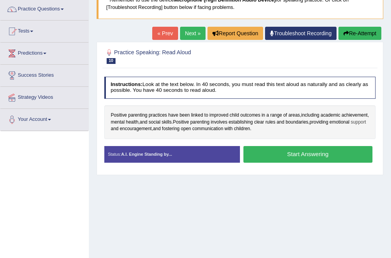
scroll to position [62, 0]
click at [274, 154] on button "Start Answering" at bounding box center [308, 154] width 129 height 17
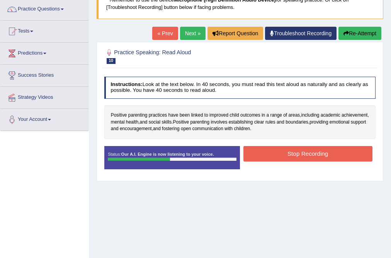
click at [268, 150] on button "Stop Recording" at bounding box center [308, 153] width 129 height 15
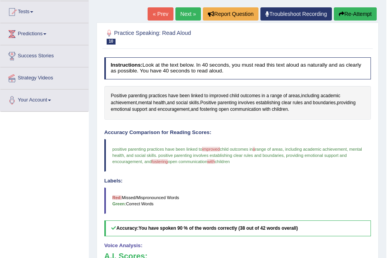
scroll to position [186, 0]
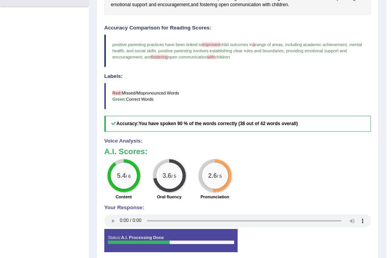
click at [155, 52] on span "and social skills" at bounding box center [141, 50] width 30 height 5
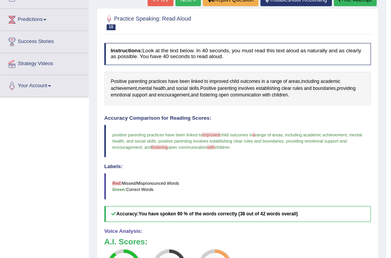
scroll to position [92, 0]
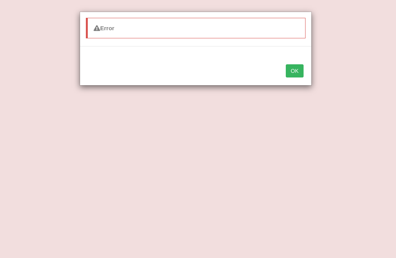
click at [295, 66] on button "OK" at bounding box center [295, 70] width 18 height 13
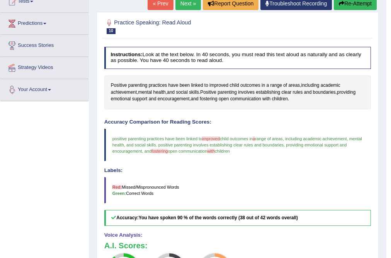
scroll to position [0, 0]
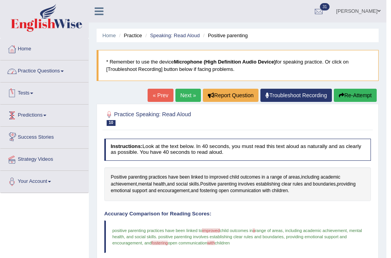
click at [50, 73] on link "Practice Questions" at bounding box center [44, 69] width 88 height 19
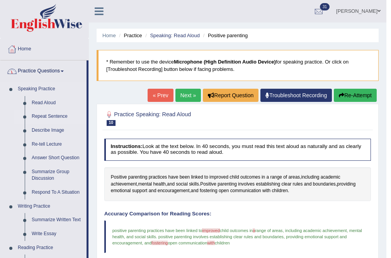
click at [46, 116] on link "Repeat Sentence" at bounding box center [57, 116] width 58 height 14
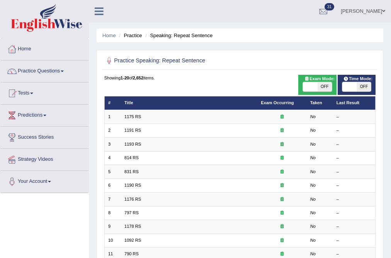
click at [379, 8] on link "[PERSON_NAME]" at bounding box center [363, 10] width 56 height 20
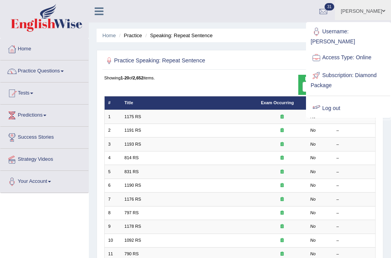
click at [327, 104] on link "Log out" at bounding box center [349, 108] width 84 height 18
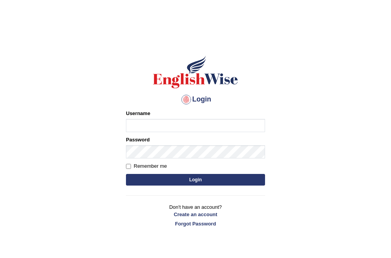
type input "B"
type input "VanessaF"
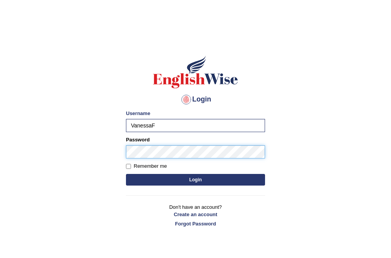
click at [126, 174] on button "Login" at bounding box center [195, 180] width 139 height 12
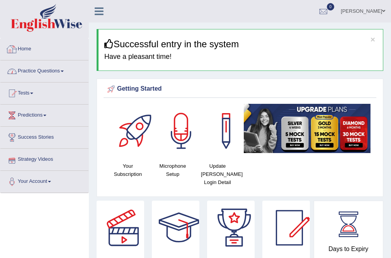
click at [62, 70] on link "Practice Questions" at bounding box center [44, 69] width 88 height 19
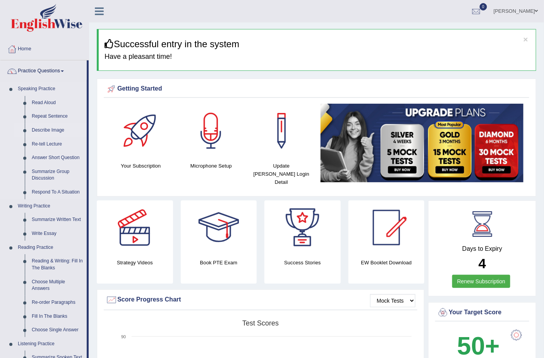
click at [60, 129] on link "Describe Image" at bounding box center [57, 130] width 58 height 14
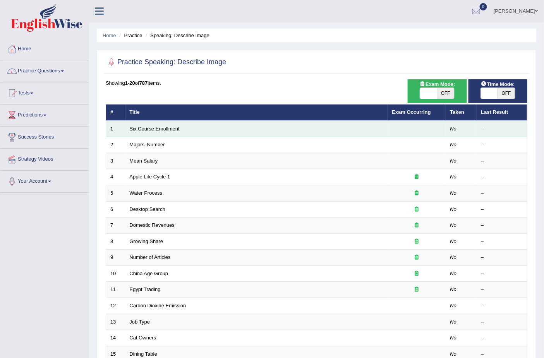
click at [172, 130] on link "Six Course Enrollment" at bounding box center [155, 129] width 50 height 6
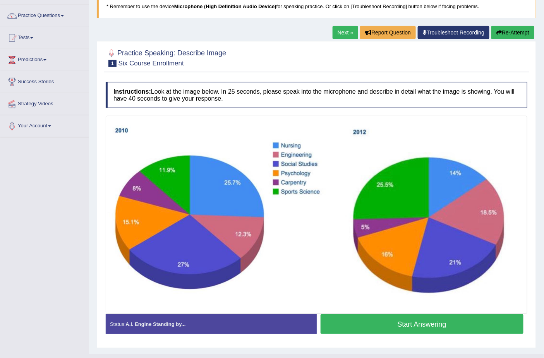
scroll to position [71, 0]
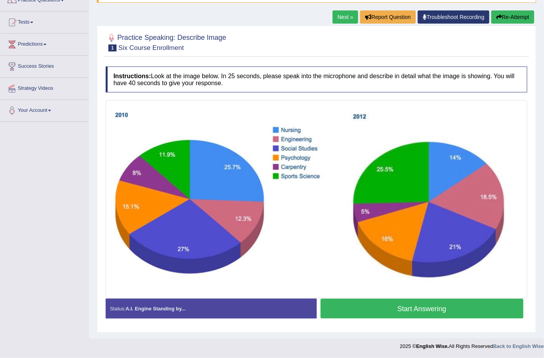
click at [378, 312] on button "Start Answering" at bounding box center [421, 309] width 203 height 20
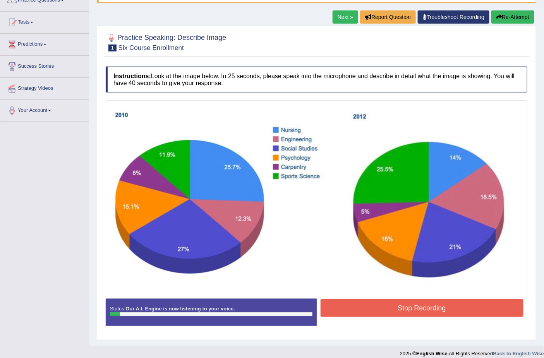
click at [355, 308] on button "Stop Recording" at bounding box center [421, 308] width 203 height 18
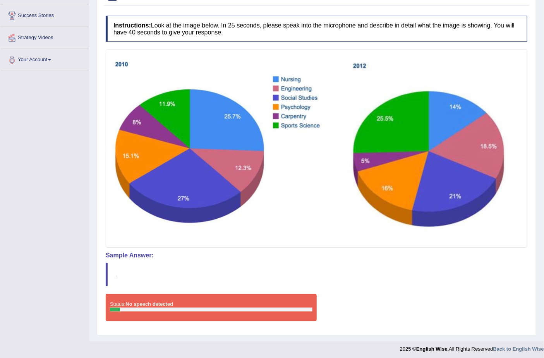
scroll to position [0, 0]
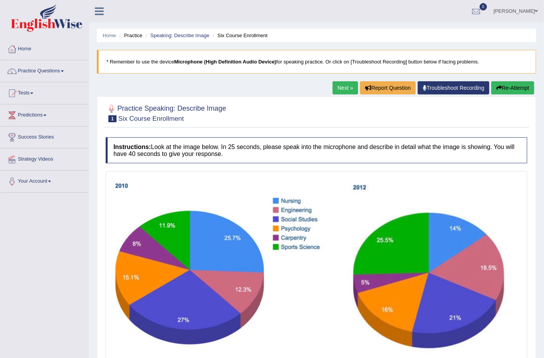
click at [504, 84] on button "Re-Attempt" at bounding box center [512, 87] width 43 height 13
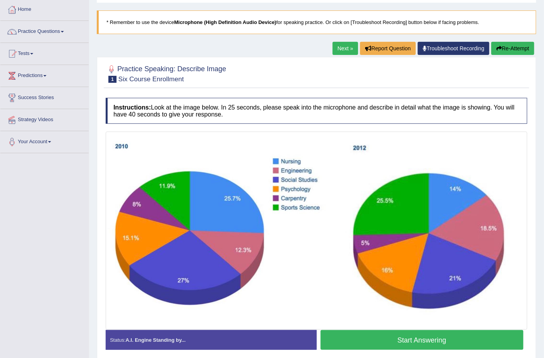
scroll to position [71, 0]
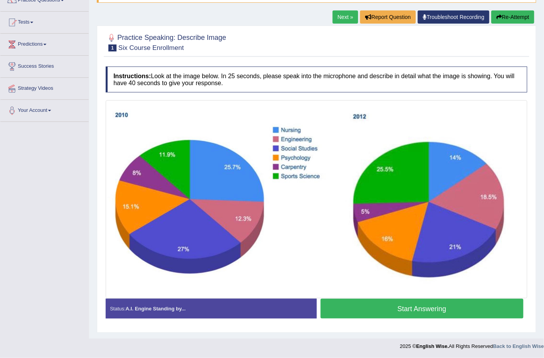
click at [393, 307] on button "Start Answering" at bounding box center [421, 309] width 203 height 20
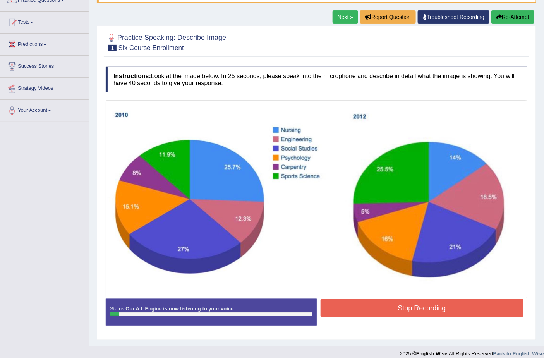
click at [396, 306] on button "Stop Recording" at bounding box center [421, 308] width 203 height 18
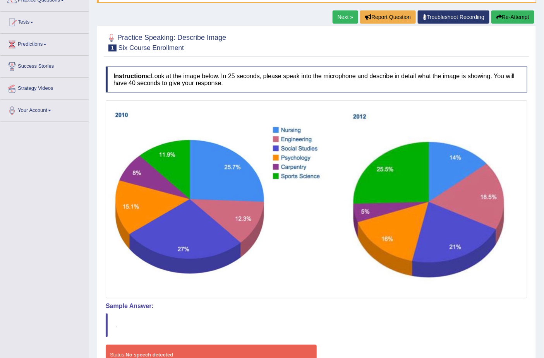
click at [504, 18] on button "Re-Attempt" at bounding box center [512, 16] width 43 height 13
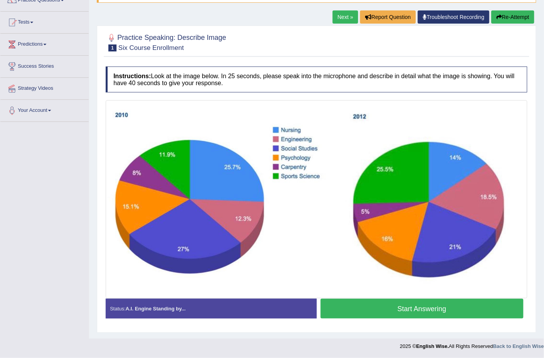
click at [413, 312] on button "Start Answering" at bounding box center [421, 309] width 203 height 20
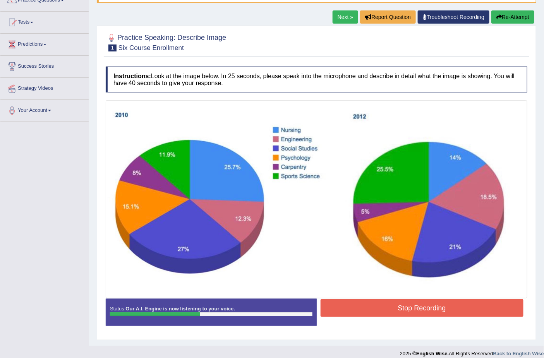
click at [451, 314] on button "Stop Recording" at bounding box center [421, 308] width 203 height 18
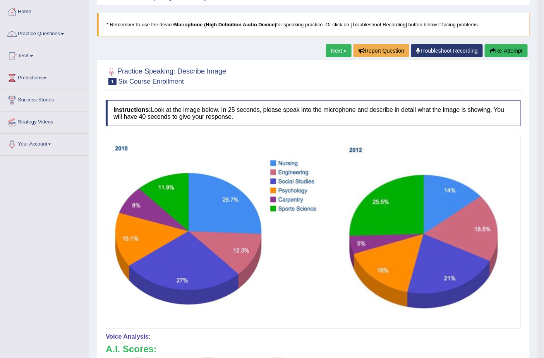
scroll to position [17, 0]
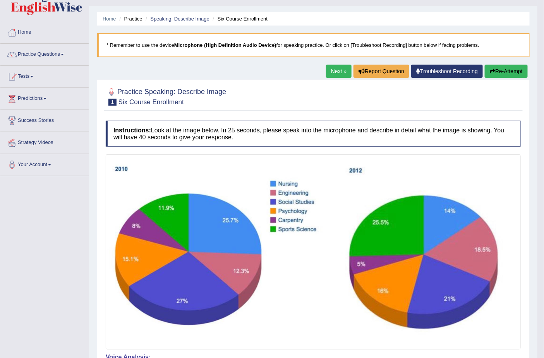
click at [515, 71] on button "Re-Attempt" at bounding box center [505, 71] width 43 height 13
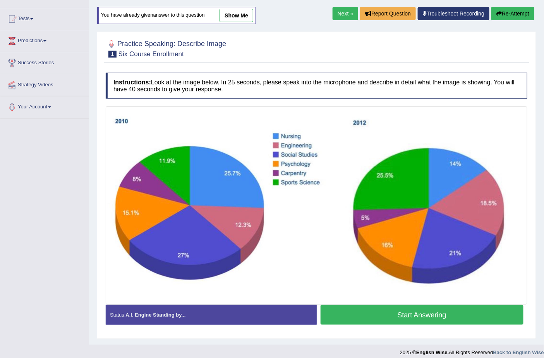
scroll to position [38, 0]
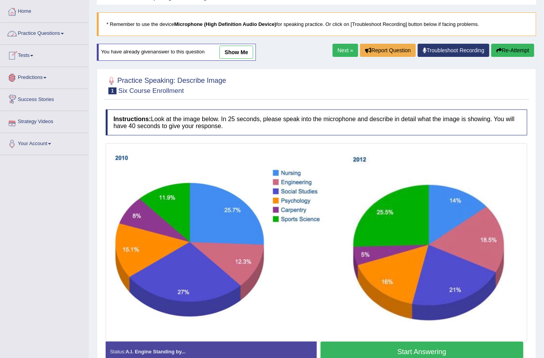
click at [40, 33] on link "Practice Questions" at bounding box center [44, 32] width 88 height 19
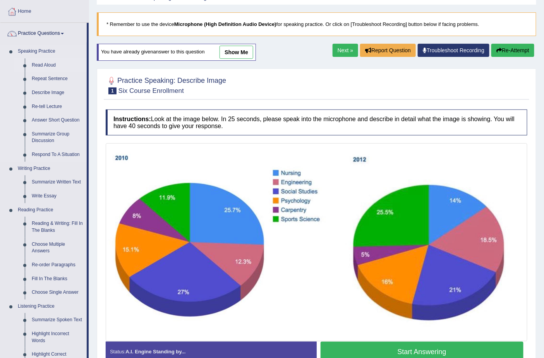
click at [51, 60] on link "Read Aloud" at bounding box center [57, 65] width 58 height 14
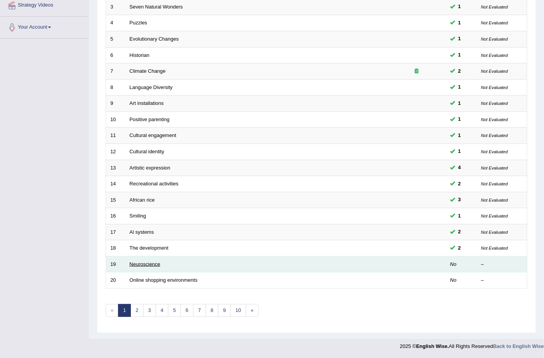
click at [139, 264] on link "Neuroscience" at bounding box center [145, 264] width 31 height 6
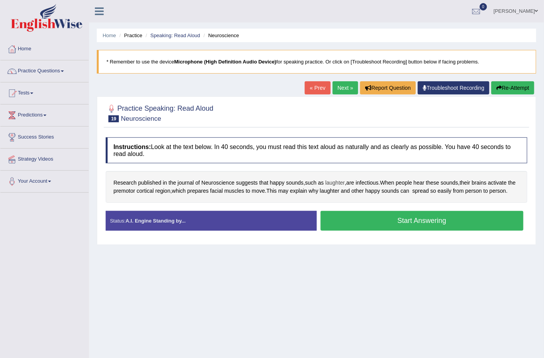
click at [333, 182] on span "laughter" at bounding box center [335, 183] width 20 height 8
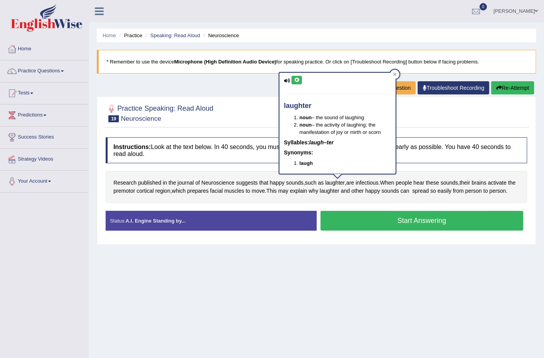
click at [298, 82] on icon at bounding box center [297, 80] width 6 height 5
click at [396, 76] on div at bounding box center [394, 74] width 9 height 9
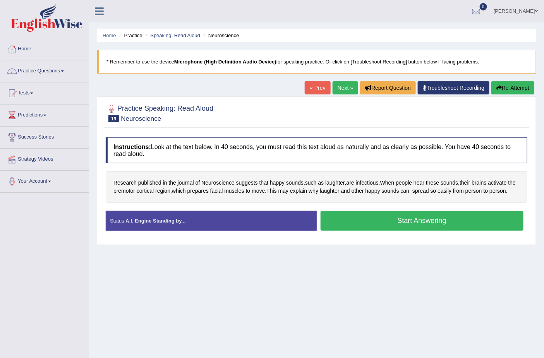
click at [444, 227] on button "Start Answering" at bounding box center [421, 221] width 203 height 20
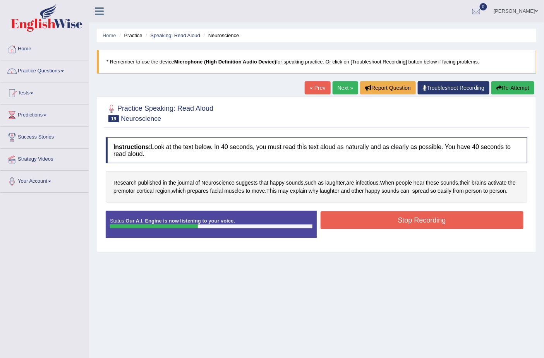
click at [431, 228] on button "Stop Recording" at bounding box center [421, 220] width 203 height 18
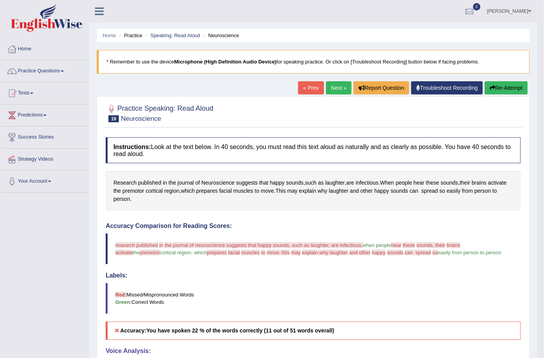
click at [504, 84] on button "Re-Attempt" at bounding box center [505, 87] width 43 height 13
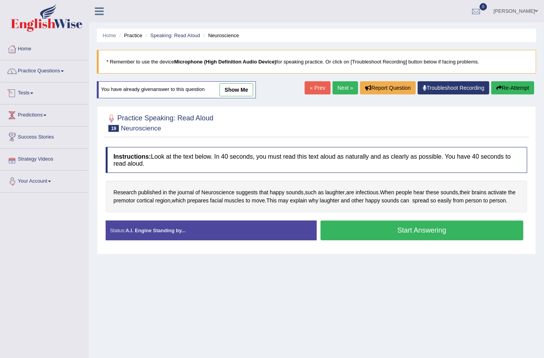
click at [44, 68] on link "Practice Questions" at bounding box center [44, 69] width 88 height 19
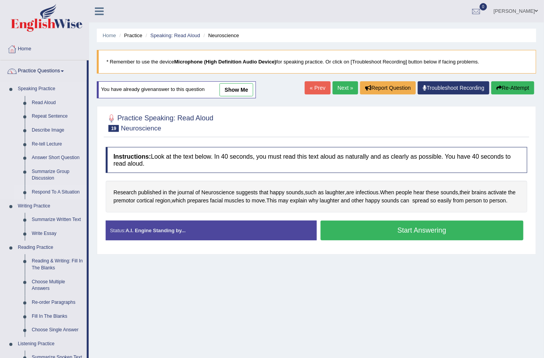
click at [63, 191] on link "Respond To A Situation" at bounding box center [57, 192] width 58 height 14
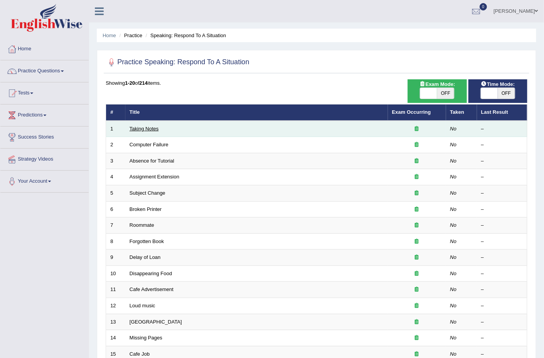
click at [138, 129] on link "Taking Notes" at bounding box center [144, 129] width 29 height 6
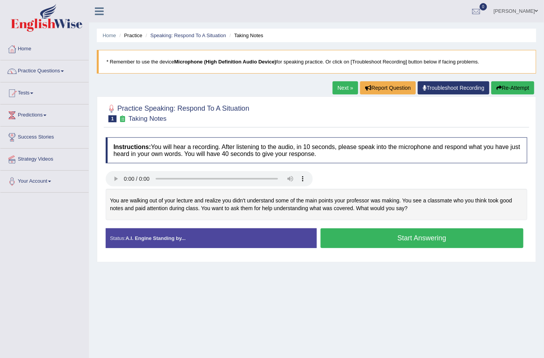
drag, startPoint x: 410, startPoint y: 213, endPoint x: 137, endPoint y: 207, distance: 273.9
click at [140, 207] on div "You are walking out of your lecture and realize you didn't understand some of t…" at bounding box center [316, 204] width 421 height 31
click at [44, 67] on link "Practice Questions" at bounding box center [44, 69] width 88 height 19
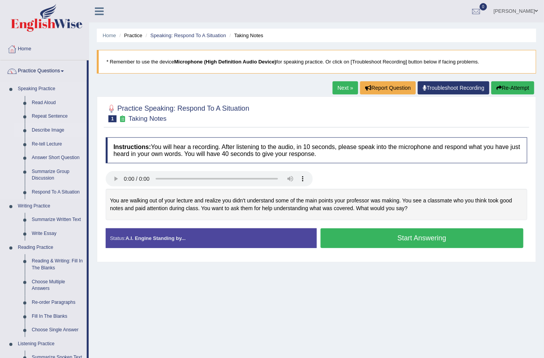
click at [51, 130] on link "Describe Image" at bounding box center [57, 130] width 58 height 14
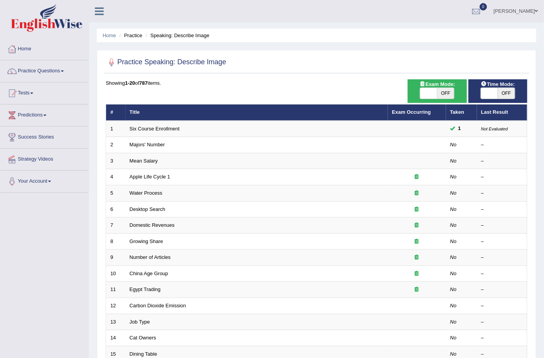
click at [165, 129] on link "Six Course Enrollment" at bounding box center [155, 129] width 50 height 6
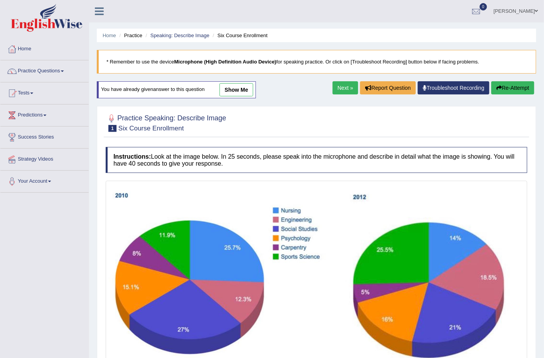
click at [504, 85] on button "Re-Attempt" at bounding box center [512, 87] width 43 height 13
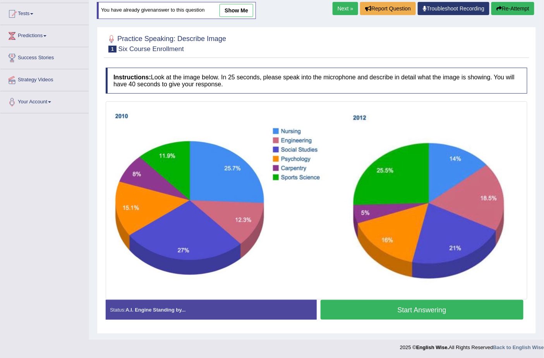
scroll to position [80, 0]
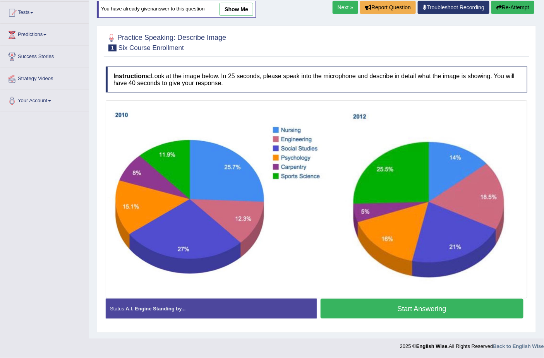
click at [407, 309] on button "Start Answering" at bounding box center [421, 309] width 203 height 20
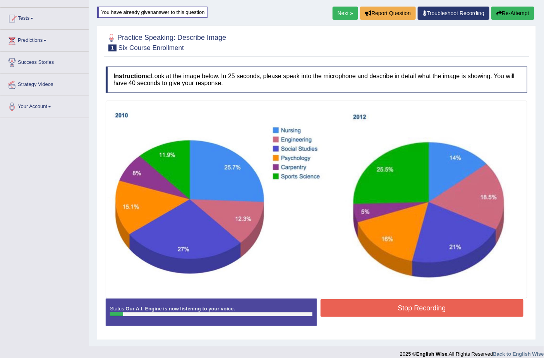
click at [432, 308] on button "Stop Recording" at bounding box center [421, 308] width 203 height 18
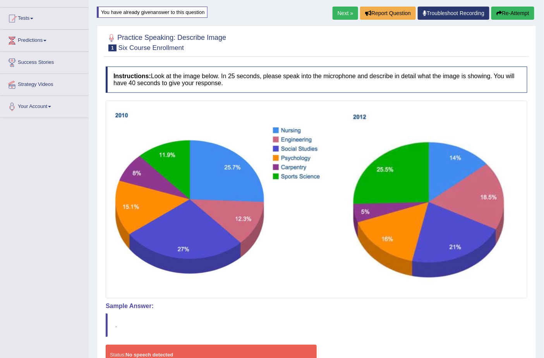
click at [509, 13] on button "Re-Attempt" at bounding box center [512, 13] width 43 height 13
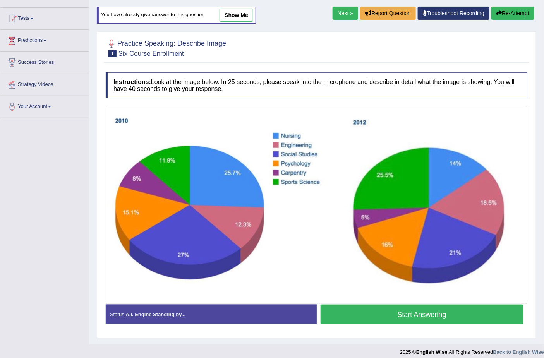
click at [332, 249] on img at bounding box center [316, 205] width 417 height 194
click at [398, 319] on button "Start Answering" at bounding box center [421, 314] width 203 height 20
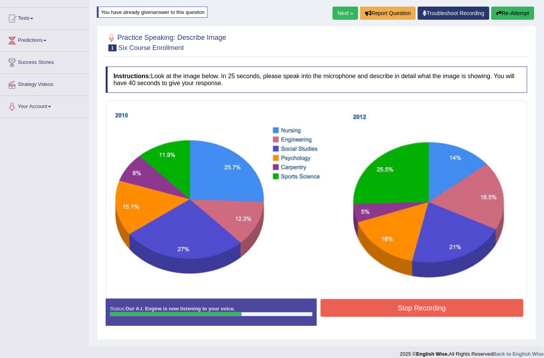
click at [367, 306] on button "Stop Recording" at bounding box center [421, 308] width 203 height 18
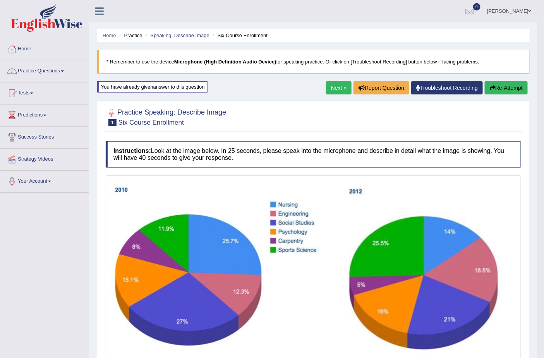
click at [343, 89] on link "Next »" at bounding box center [339, 87] width 26 height 13
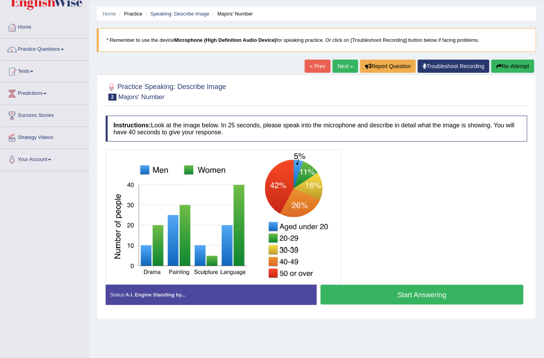
scroll to position [43, 0]
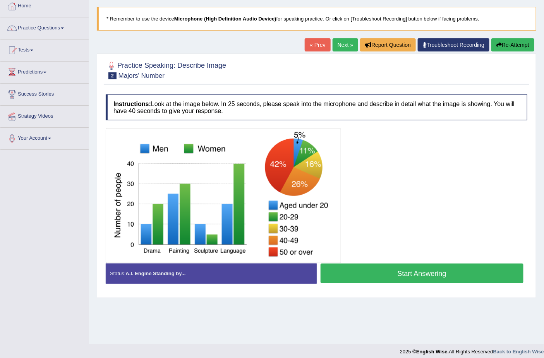
click at [342, 43] on link "Next »" at bounding box center [345, 44] width 26 height 13
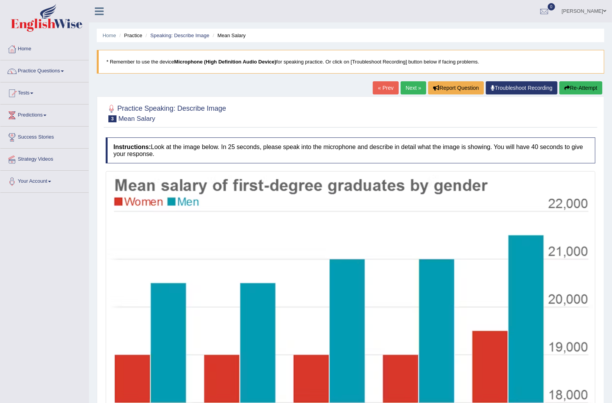
click at [405, 92] on link "Next »" at bounding box center [413, 87] width 26 height 13
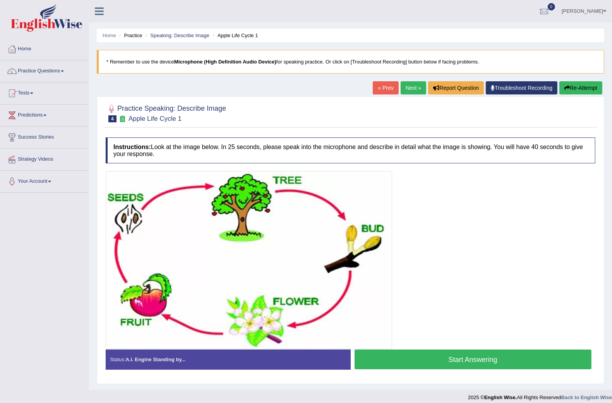
click at [384, 355] on button "Start Answering" at bounding box center [472, 359] width 237 height 20
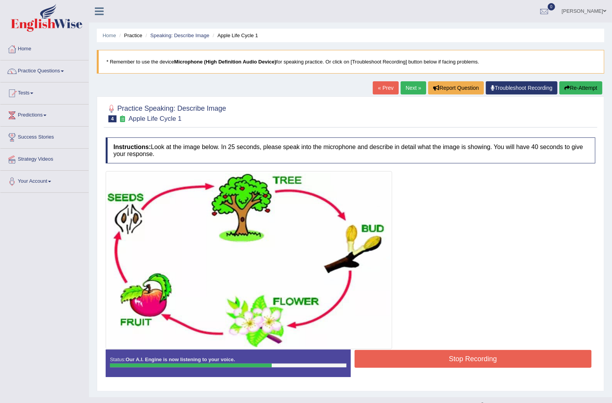
click at [457, 362] on button "Stop Recording" at bounding box center [472, 359] width 237 height 18
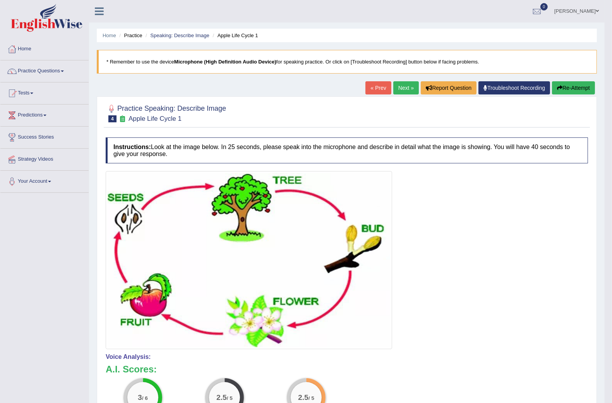
click at [399, 87] on link "Next »" at bounding box center [406, 87] width 26 height 13
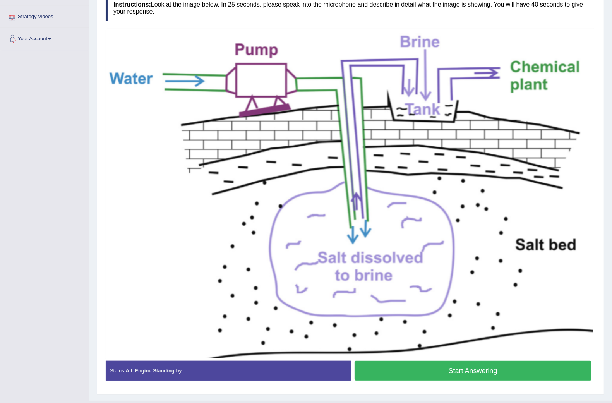
scroll to position [160, 0]
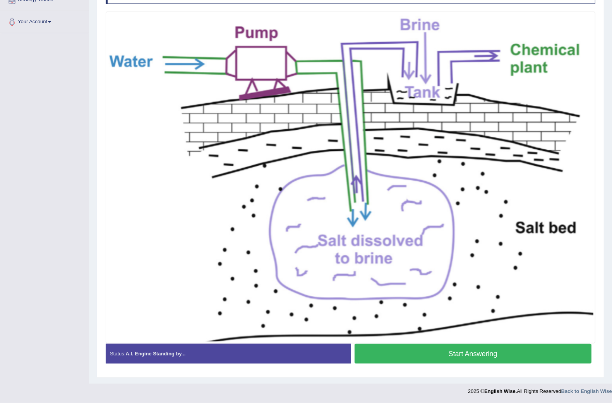
click at [486, 359] on button "Start Answering" at bounding box center [472, 354] width 237 height 20
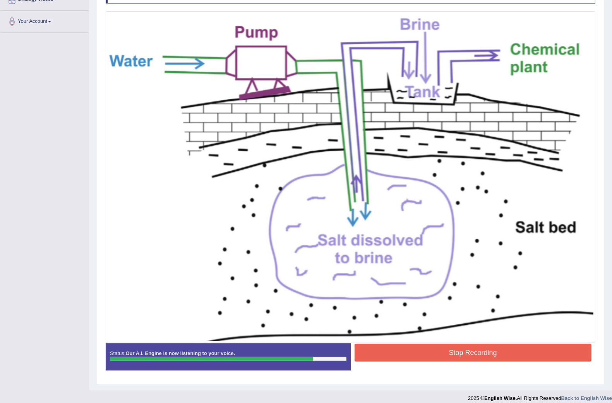
click at [465, 351] on button "Stop Recording" at bounding box center [472, 353] width 237 height 18
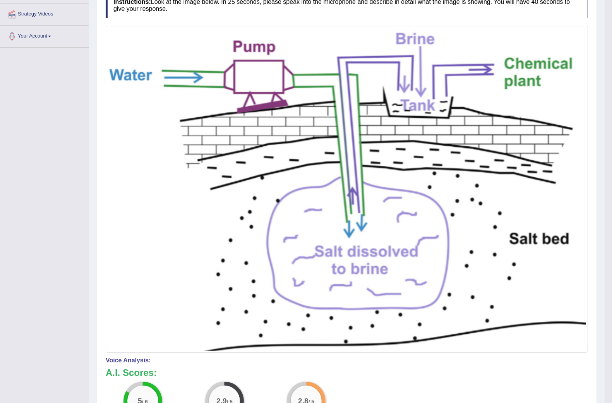
scroll to position [0, 0]
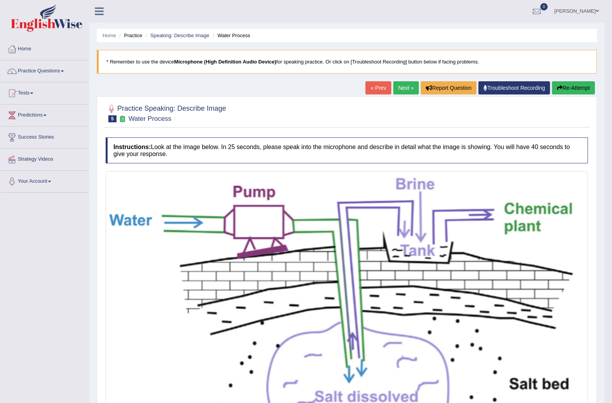
click at [398, 88] on link "Next »" at bounding box center [406, 87] width 26 height 13
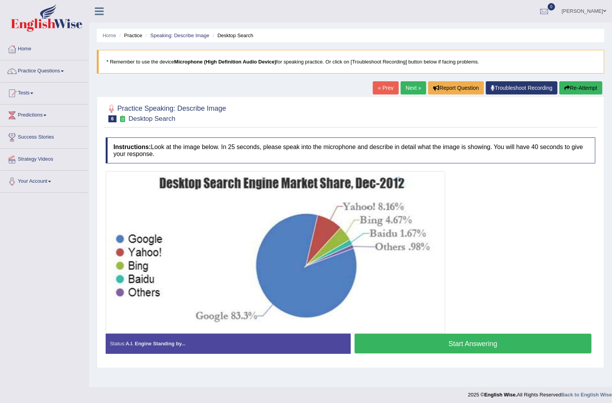
click at [474, 343] on button "Start Answering" at bounding box center [472, 343] width 237 height 20
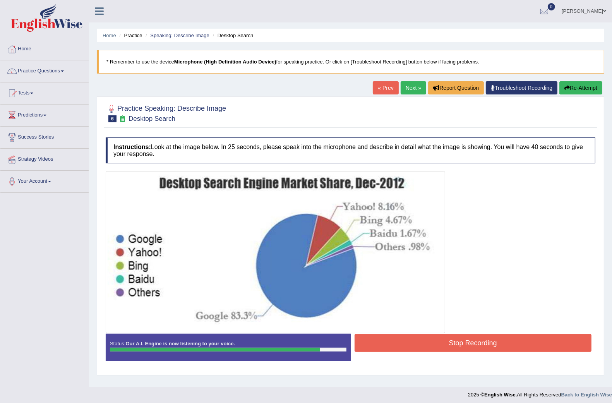
click at [434, 342] on button "Stop Recording" at bounding box center [472, 343] width 237 height 18
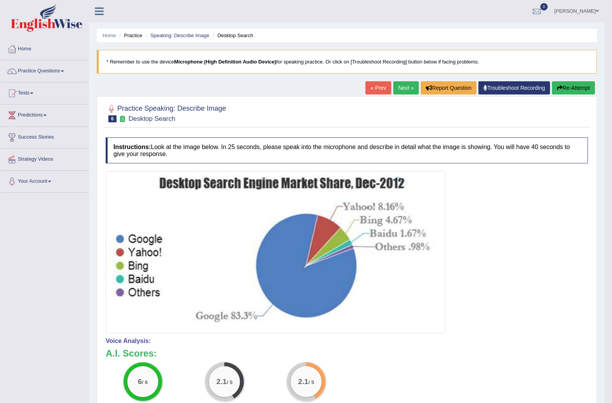
click at [399, 88] on link "Next »" at bounding box center [406, 87] width 26 height 13
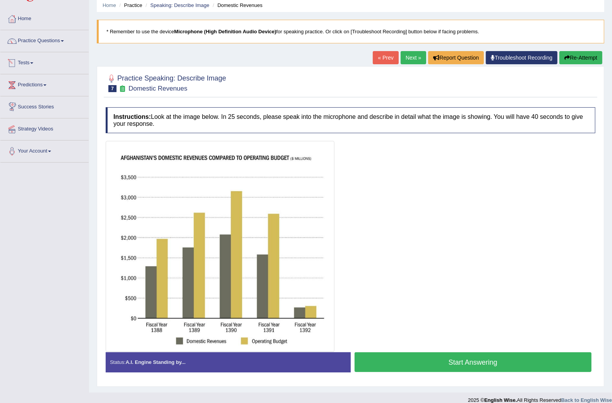
scroll to position [39, 0]
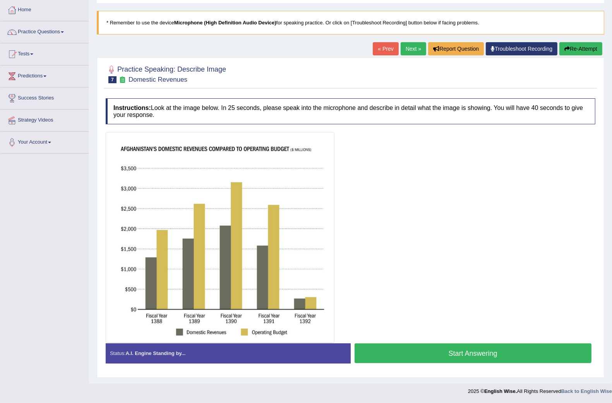
click at [424, 352] on button "Start Answering" at bounding box center [472, 353] width 237 height 20
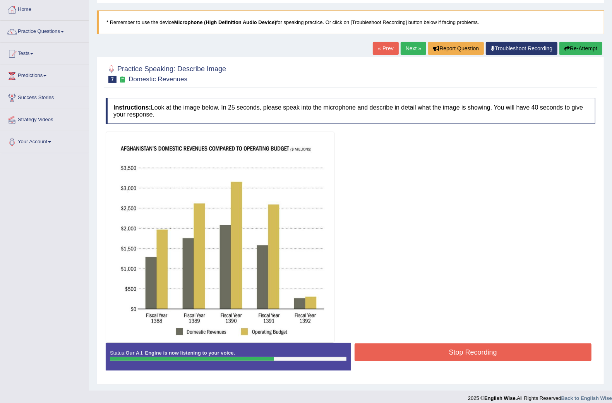
click at [430, 345] on button "Stop Recording" at bounding box center [472, 352] width 237 height 18
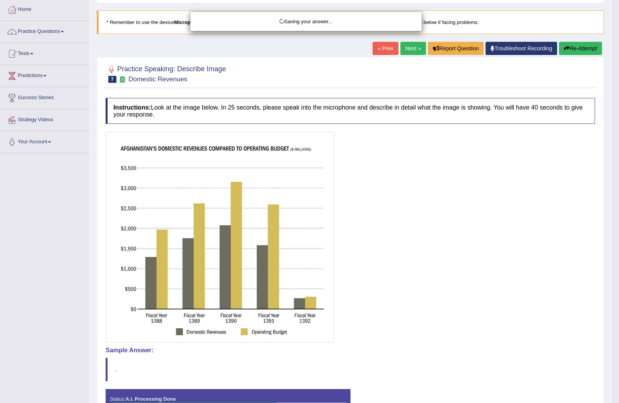
click at [573, 47] on div "Saving your answer..." at bounding box center [309, 201] width 619 height 403
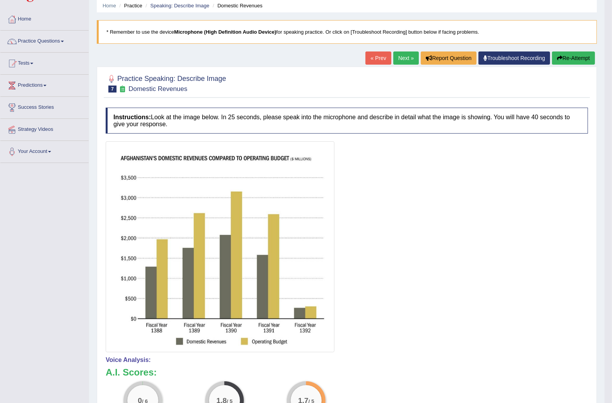
scroll to position [0, 0]
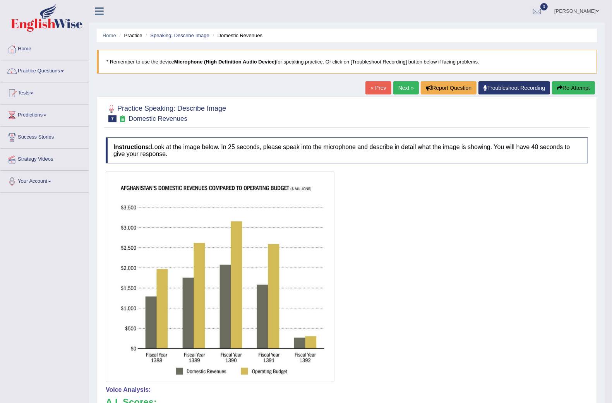
click at [564, 87] on button "Re-Attempt" at bounding box center [573, 87] width 43 height 13
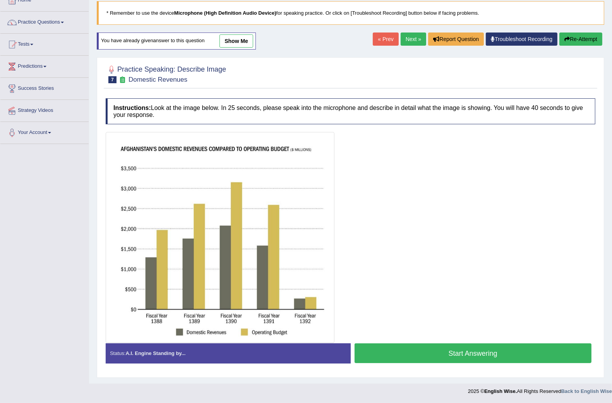
scroll to position [50, 0]
click at [473, 357] on button "Start Answering" at bounding box center [472, 353] width 237 height 20
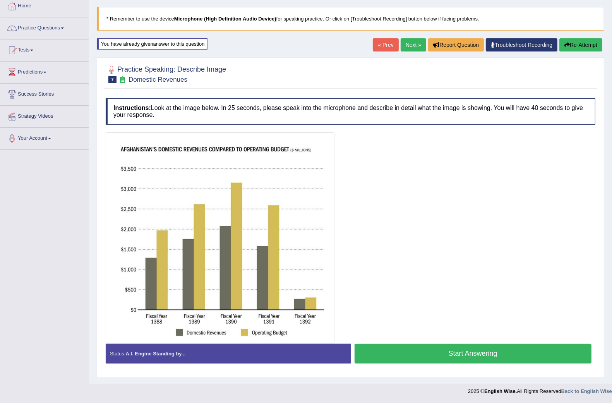
scroll to position [43, 0]
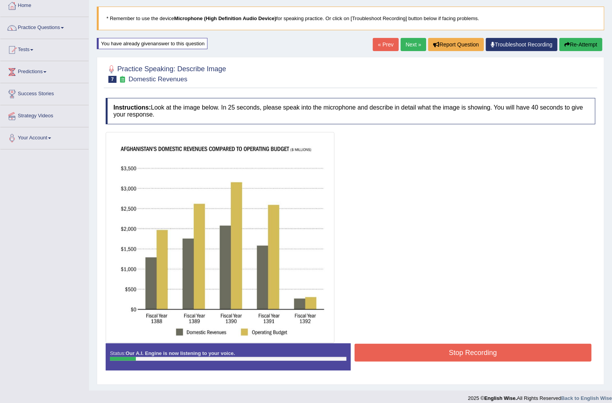
click at [473, 357] on button "Stop Recording" at bounding box center [472, 353] width 237 height 18
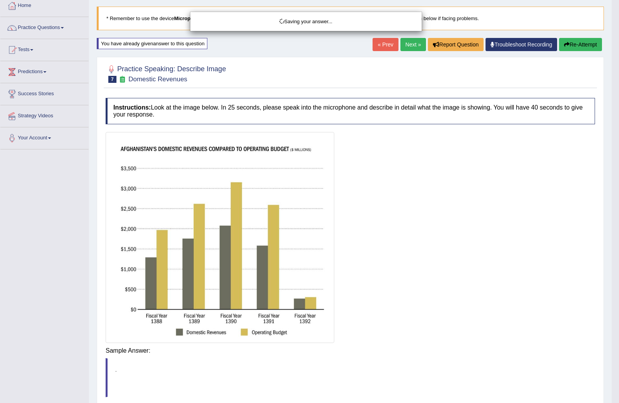
click at [581, 47] on div "Saving your answer..." at bounding box center [309, 201] width 619 height 403
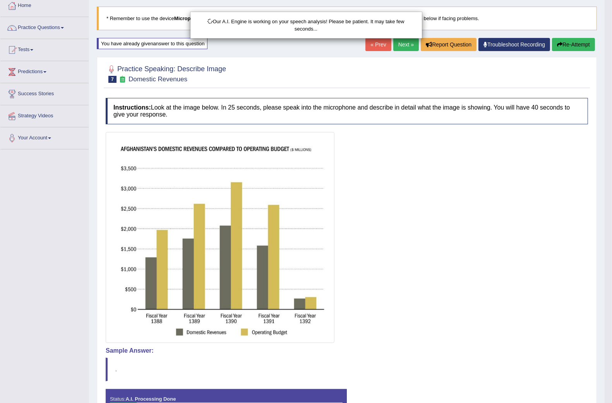
click at [585, 44] on div "Our A.I. Engine is working on your speech analysis! Please be patient. It may t…" at bounding box center [306, 201] width 612 height 403
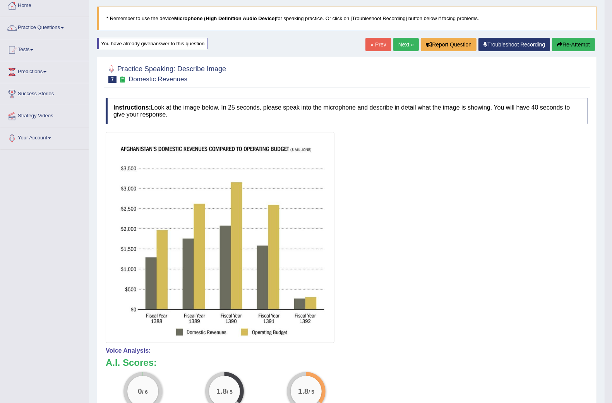
click at [585, 44] on button "Re-Attempt" at bounding box center [573, 44] width 43 height 13
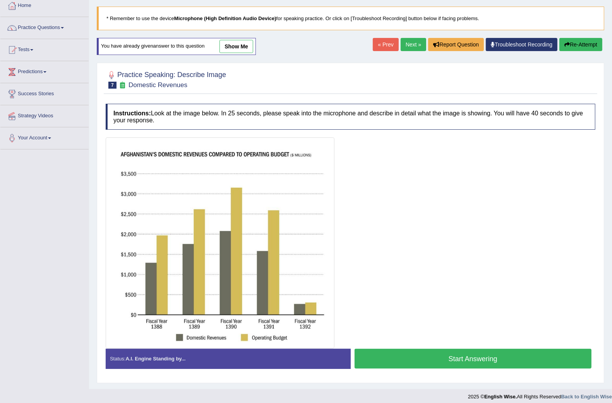
scroll to position [43, 0]
click at [411, 39] on link "Next »" at bounding box center [413, 44] width 26 height 13
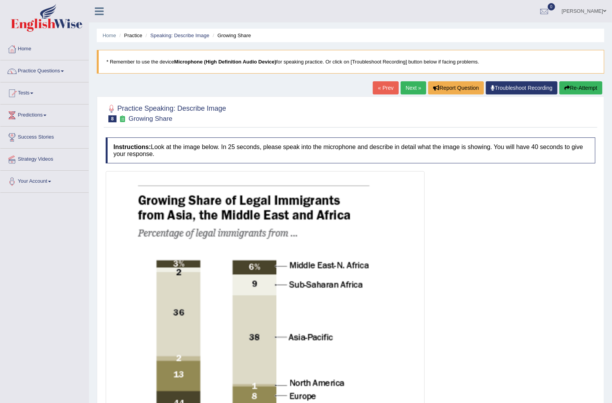
click at [387, 88] on link "« Prev" at bounding box center [386, 87] width 26 height 13
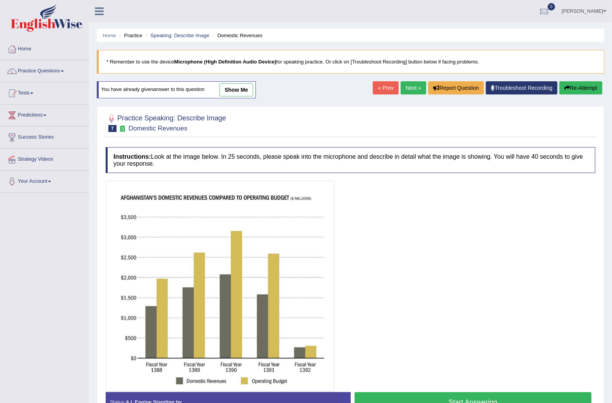
click at [229, 92] on link "show me" at bounding box center [236, 89] width 34 height 13
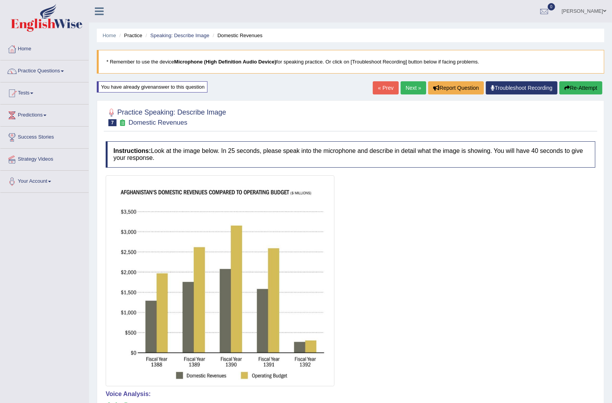
click at [573, 87] on button "Re-Attempt" at bounding box center [580, 87] width 43 height 13
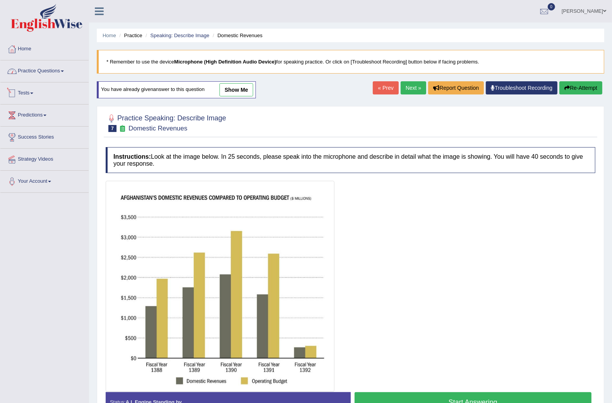
click at [39, 71] on link "Practice Questions" at bounding box center [44, 69] width 88 height 19
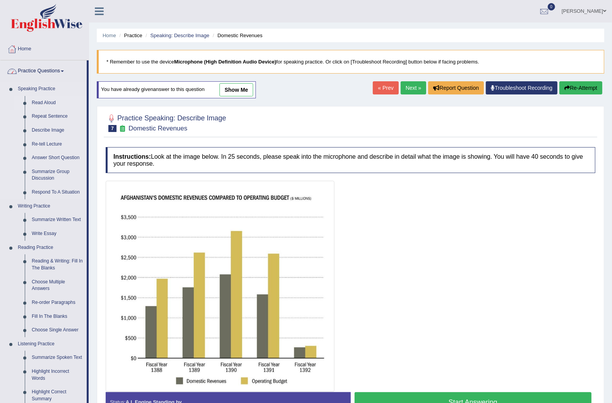
click at [43, 99] on link "Read Aloud" at bounding box center [57, 103] width 58 height 14
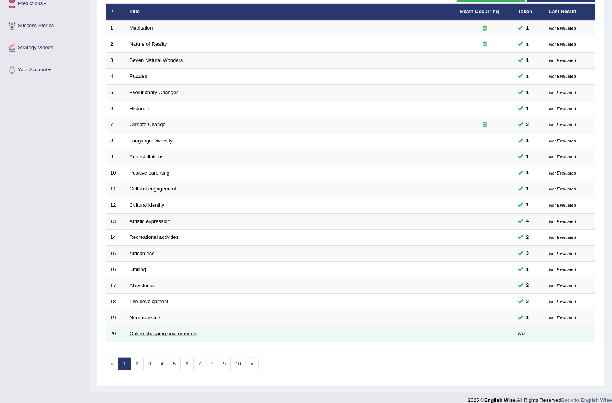
click at [164, 330] on link "Online shopping environments" at bounding box center [164, 333] width 68 height 6
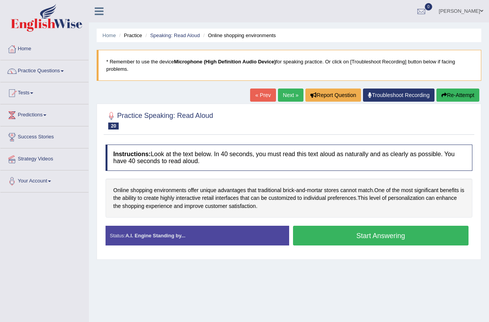
click at [350, 238] on button "Start Answering" at bounding box center [381, 236] width 176 height 20
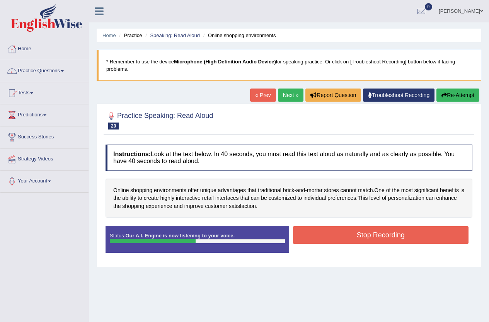
click at [364, 233] on button "Stop Recording" at bounding box center [381, 235] width 176 height 18
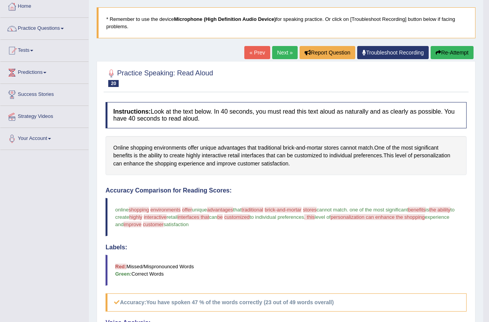
scroll to position [20, 0]
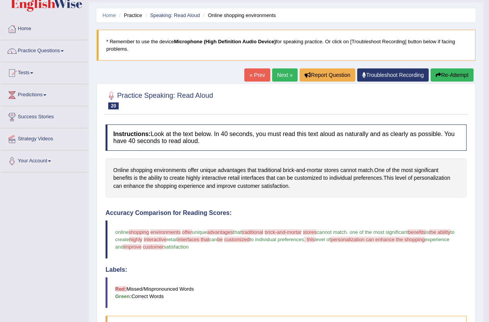
click at [447, 74] on button "Re-Attempt" at bounding box center [452, 74] width 43 height 13
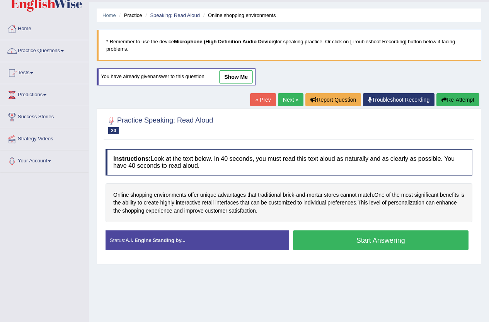
click at [360, 244] on button "Start Answering" at bounding box center [381, 241] width 176 height 20
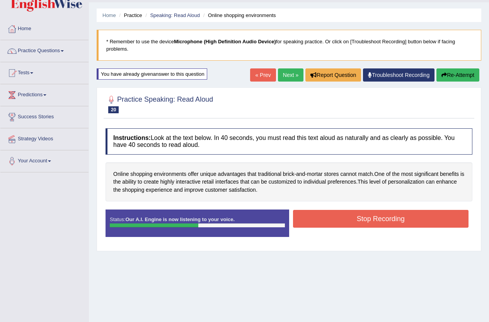
click at [365, 218] on button "Stop Recording" at bounding box center [381, 219] width 176 height 18
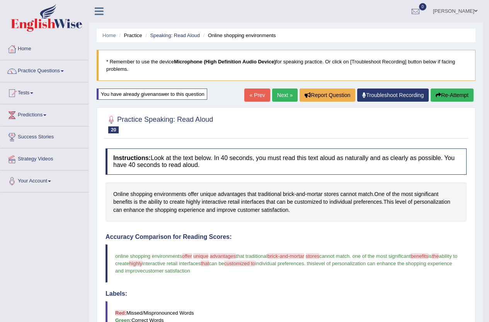
click at [285, 96] on link "Next »" at bounding box center [285, 95] width 26 height 13
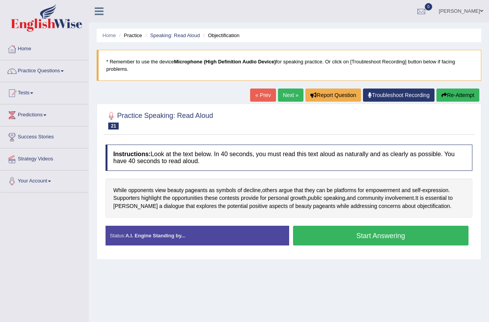
click at [368, 239] on button "Start Answering" at bounding box center [381, 236] width 176 height 20
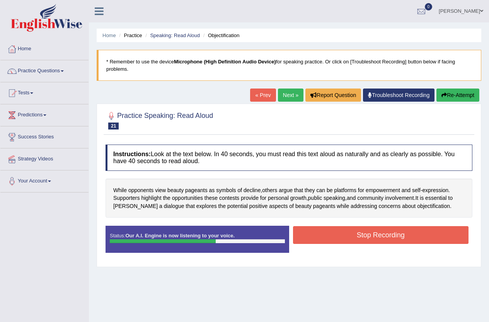
click at [368, 239] on button "Stop Recording" at bounding box center [381, 235] width 176 height 18
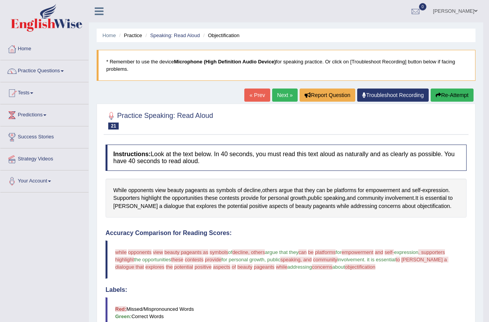
click at [450, 97] on button "Re-Attempt" at bounding box center [452, 95] width 43 height 13
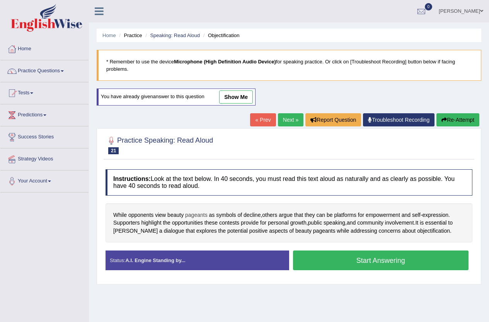
click at [193, 213] on span "pageants" at bounding box center [196, 215] width 22 height 8
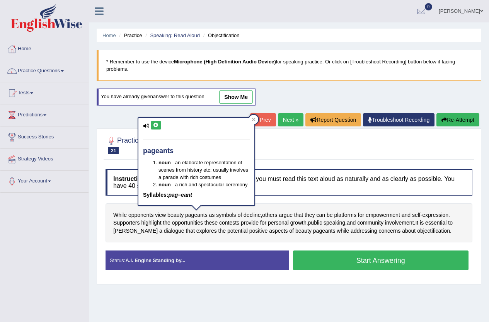
click at [154, 126] on icon at bounding box center [156, 125] width 6 height 5
click at [253, 118] on icon at bounding box center [253, 119] width 3 height 3
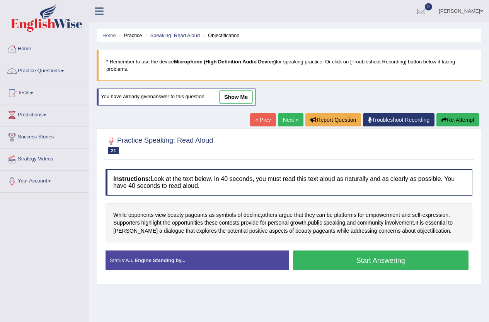
click at [369, 268] on button "Start Answering" at bounding box center [381, 261] width 176 height 20
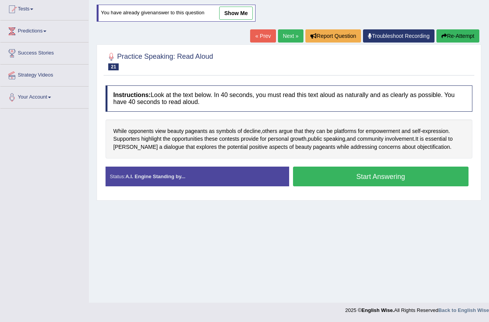
click at [318, 181] on button "Start Answering" at bounding box center [381, 177] width 176 height 20
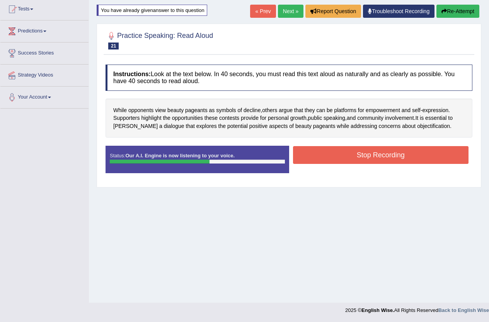
click at [389, 156] on button "Stop Recording" at bounding box center [381, 155] width 176 height 18
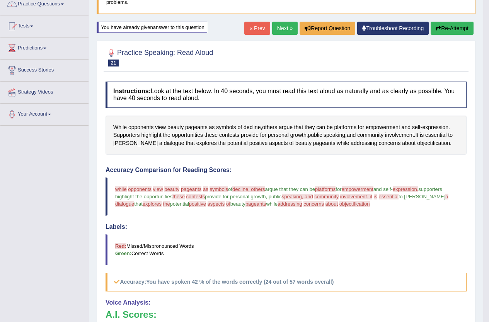
scroll to position [63, 0]
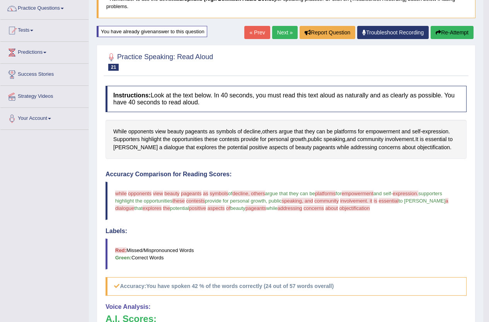
click at [457, 35] on button "Re-Attempt" at bounding box center [452, 32] width 43 height 13
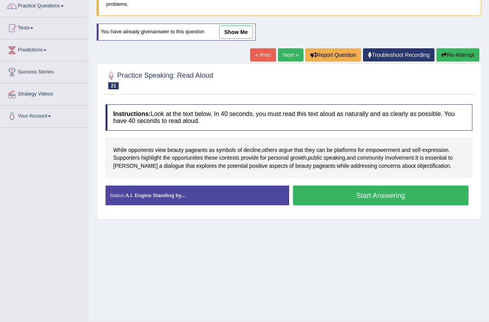
click at [375, 196] on button "Start Answering" at bounding box center [381, 196] width 176 height 20
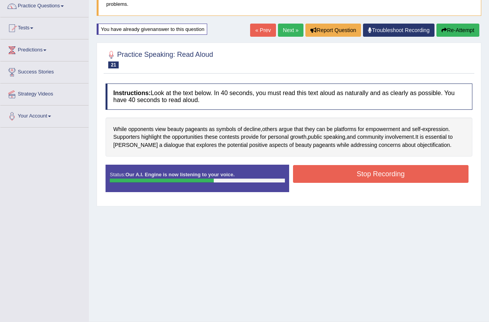
click at [395, 177] on button "Stop Recording" at bounding box center [381, 174] width 176 height 18
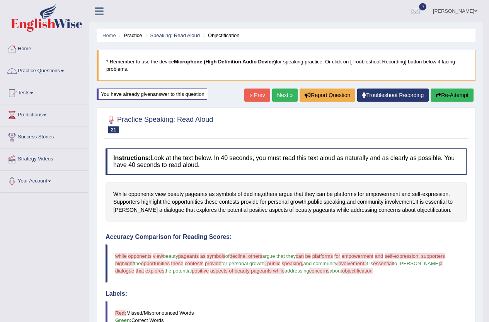
click at [440, 96] on button "Re-Attempt" at bounding box center [452, 95] width 43 height 13
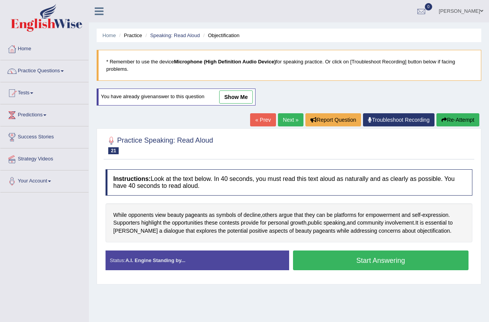
click at [297, 260] on button "Start Answering" at bounding box center [381, 261] width 176 height 20
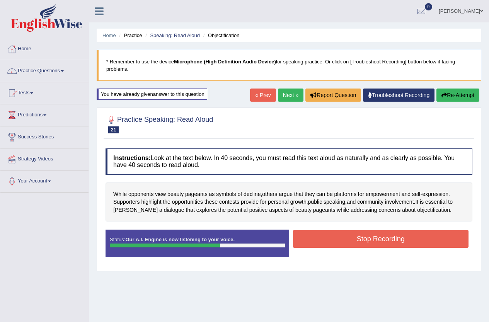
click at [412, 243] on button "Stop Recording" at bounding box center [381, 239] width 176 height 18
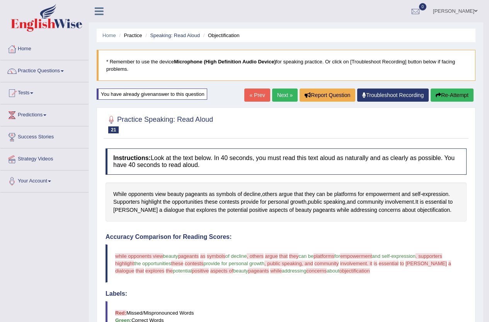
click at [278, 91] on link "Next »" at bounding box center [285, 95] width 26 height 13
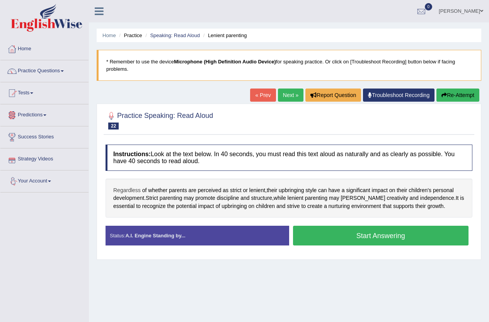
click at [131, 188] on span "Regardless" at bounding box center [126, 190] width 27 height 8
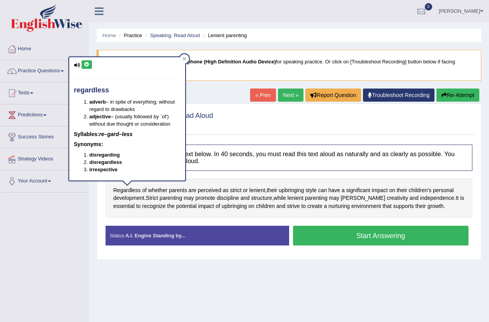
click at [86, 64] on icon at bounding box center [87, 64] width 6 height 5
click at [154, 220] on div "Instructions: Look at the text below. In 40 seconds, you must read this text al…" at bounding box center [289, 198] width 371 height 115
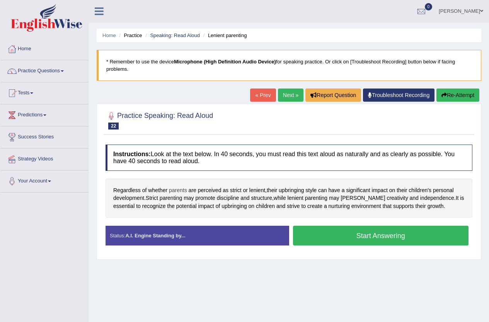
click at [178, 190] on span "parents" at bounding box center [178, 190] width 18 height 8
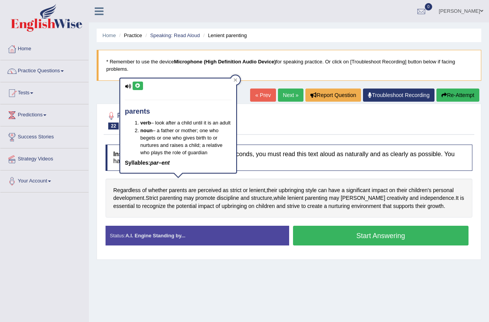
click at [134, 80] on div "parents verb – look after a child until it is an adult noun – a father or mothe…" at bounding box center [178, 126] width 116 height 95
click at [137, 82] on button at bounding box center [138, 86] width 10 height 9
click at [137, 84] on icon at bounding box center [138, 86] width 6 height 5
click at [237, 80] on icon at bounding box center [236, 80] width 4 height 4
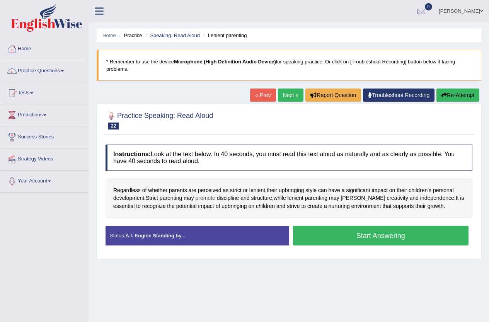
click at [215, 195] on span "promote" at bounding box center [205, 198] width 20 height 8
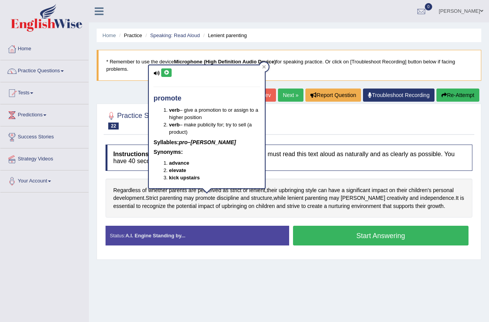
click at [166, 72] on icon at bounding box center [167, 72] width 6 height 5
click at [217, 190] on div "promote verb – give a promotion to or assign to a higher position verb – make p…" at bounding box center [207, 130] width 118 height 130
click at [263, 65] on icon at bounding box center [264, 67] width 4 height 4
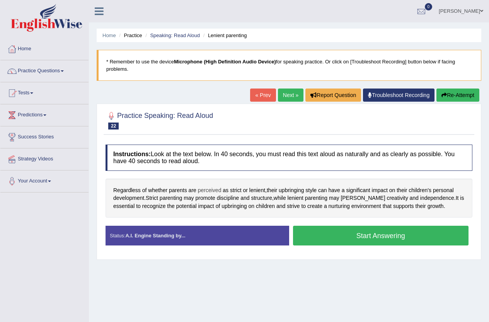
click at [207, 189] on span "perceived" at bounding box center [210, 190] width 24 height 8
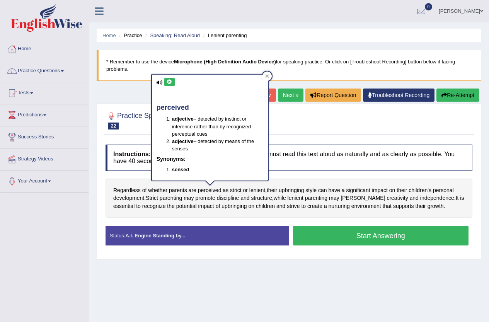
click at [171, 85] on button at bounding box center [169, 82] width 10 height 9
click at [269, 74] on div at bounding box center [267, 76] width 9 height 9
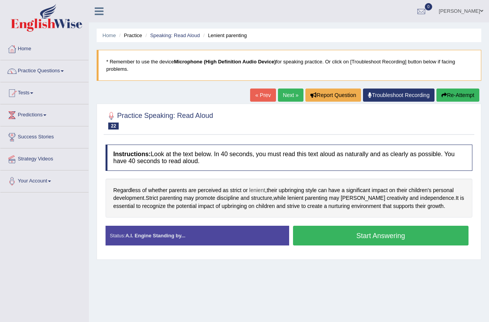
click at [259, 193] on span "lenient" at bounding box center [258, 190] width 16 height 8
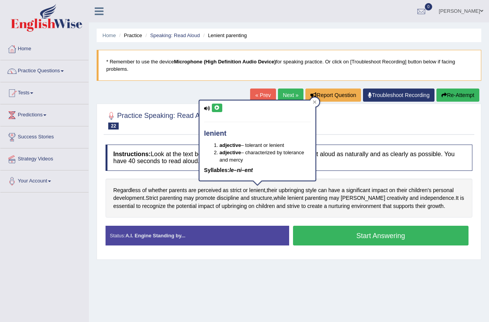
click at [221, 108] on button at bounding box center [217, 108] width 10 height 9
click at [303, 200] on span "lenient" at bounding box center [296, 198] width 16 height 8
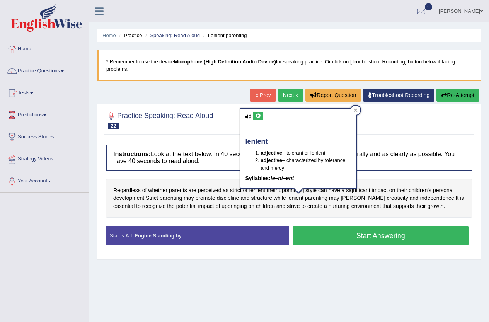
click at [258, 119] on button at bounding box center [258, 116] width 10 height 9
click at [352, 113] on div at bounding box center [355, 110] width 9 height 9
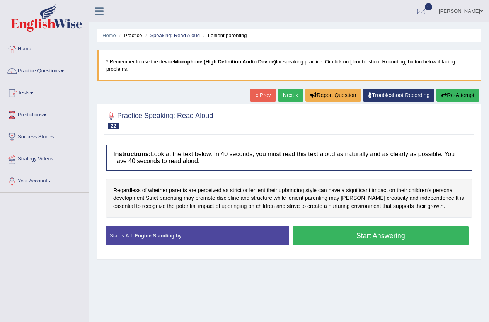
click at [222, 209] on span "upbringing" at bounding box center [234, 206] width 25 height 8
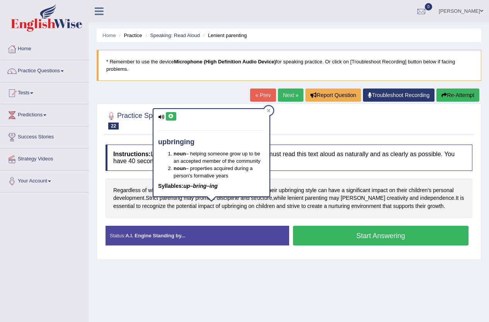
click at [172, 114] on icon at bounding box center [171, 116] width 6 height 5
click at [287, 206] on span "strive" at bounding box center [293, 206] width 13 height 8
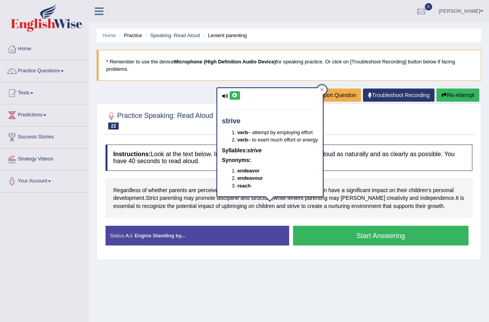
click at [232, 95] on icon at bounding box center [235, 95] width 6 height 5
click at [329, 208] on span "nurturing" at bounding box center [339, 206] width 21 height 8
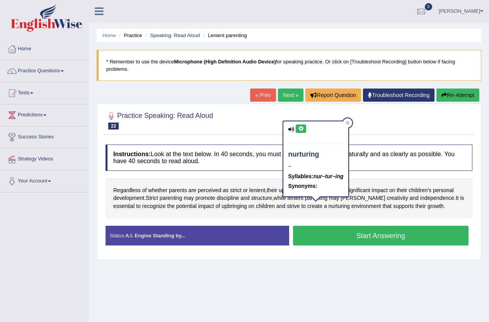
click at [300, 129] on icon at bounding box center [301, 128] width 6 height 5
click at [301, 129] on icon at bounding box center [301, 128] width 6 height 5
click at [369, 217] on div "Regardless of whether parents are perceived as strict or lenient , their upbrin…" at bounding box center [289, 198] width 367 height 39
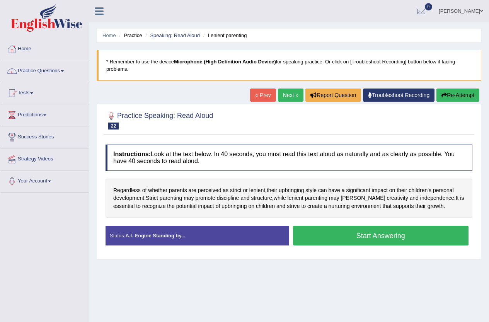
click at [393, 234] on button "Start Answering" at bounding box center [381, 236] width 176 height 20
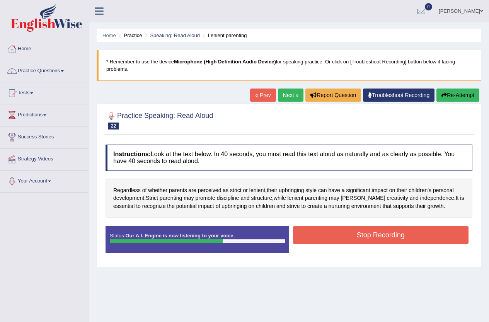
click at [402, 239] on button "Stop Recording" at bounding box center [381, 235] width 176 height 18
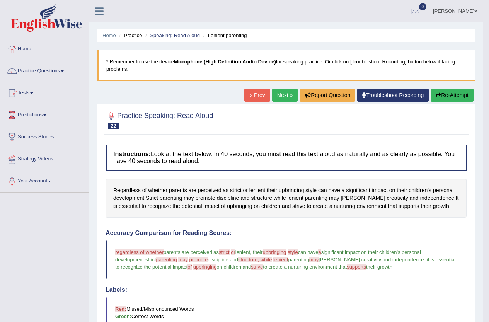
click at [279, 101] on link "Next »" at bounding box center [285, 95] width 26 height 13
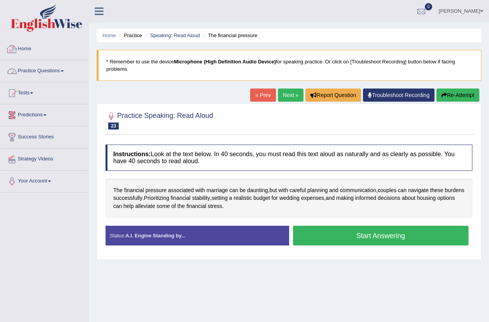
click at [47, 69] on link "Practice Questions" at bounding box center [44, 69] width 88 height 19
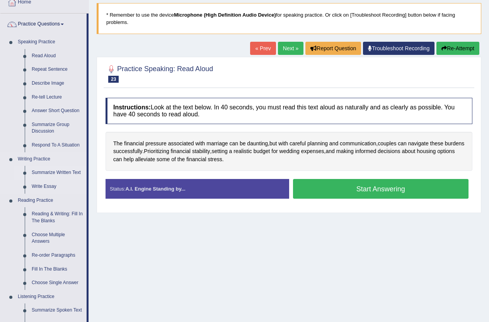
scroll to position [155, 0]
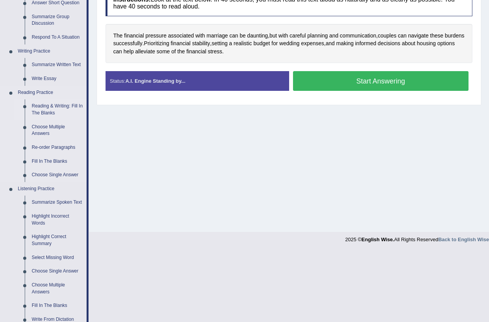
click at [77, 108] on link "Reading & Writing: Fill In The Blanks" at bounding box center [57, 109] width 58 height 21
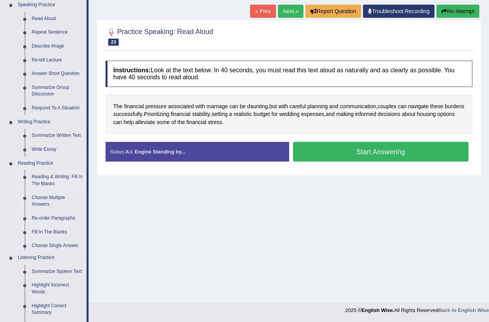
scroll to position [275, 0]
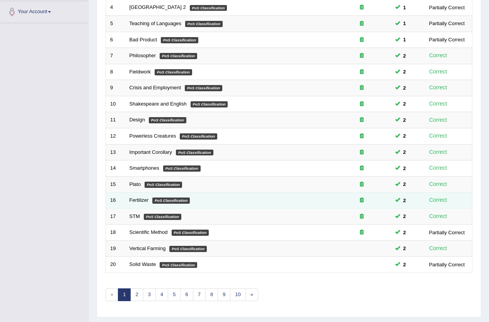
scroll to position [190, 0]
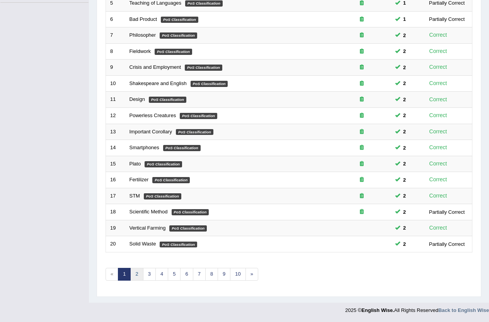
click at [139, 277] on link "2" at bounding box center [136, 274] width 13 height 13
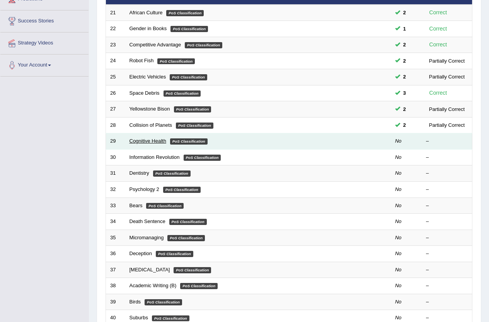
click at [135, 141] on link "Cognitive Health" at bounding box center [148, 141] width 37 height 6
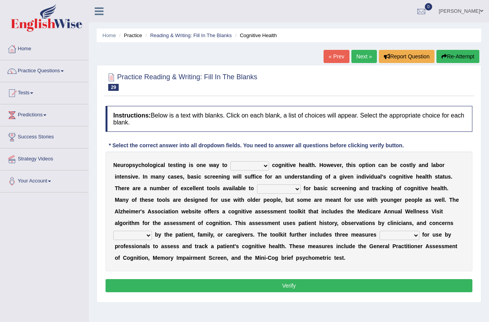
click at [253, 168] on select "obsess assess possess access" at bounding box center [250, 165] width 39 height 9
select select "access"
click at [231, 161] on select "obsess assess possess access" at bounding box center [250, 165] width 39 height 9
click at [249, 160] on div "N e u r o p s y c h o l o g i c a l t e s t i n g i s o n e w a y t o obsess as…" at bounding box center [289, 212] width 367 height 120
click at [275, 189] on select "stationers practitioners petitioners questioners" at bounding box center [279, 189] width 44 height 9
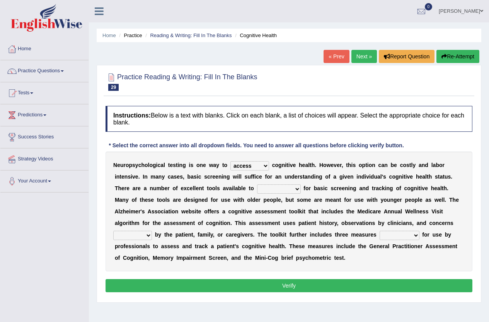
select select "practitioners"
click at [257, 185] on select "stationers practitioners petitioners questioners" at bounding box center [279, 189] width 44 height 9
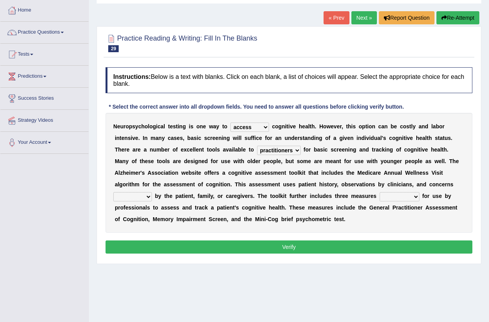
click at [142, 197] on select "raised rising arising praised" at bounding box center [132, 196] width 39 height 9
select select "rising"
click at [113, 192] on select "raised rising arising praised" at bounding box center [132, 196] width 39 height 9
click at [413, 197] on select "validated intimidated dilapidated antedated" at bounding box center [400, 196] width 40 height 9
select select "validated"
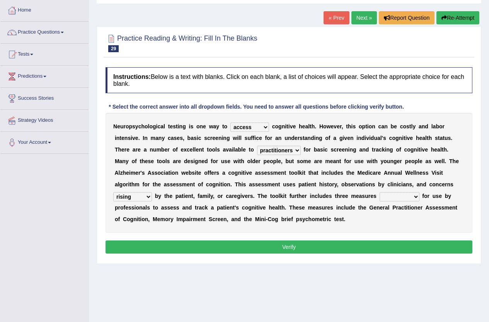
click at [380, 192] on select "validated intimidated dilapidated antedated" at bounding box center [400, 196] width 40 height 9
click at [371, 246] on button "Verify" at bounding box center [289, 247] width 367 height 13
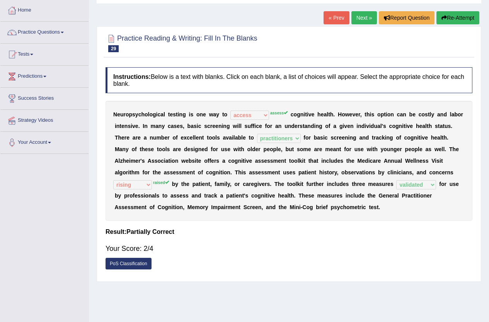
click at [448, 17] on button "Re-Attempt" at bounding box center [458, 17] width 43 height 13
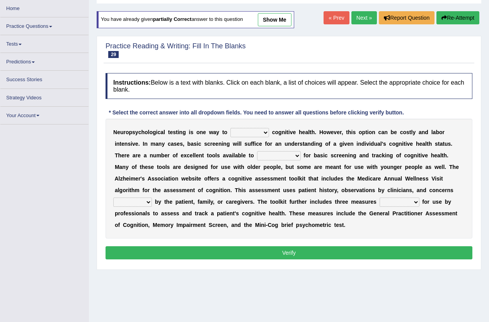
click at [239, 134] on select "obsess assess possess access" at bounding box center [250, 132] width 39 height 9
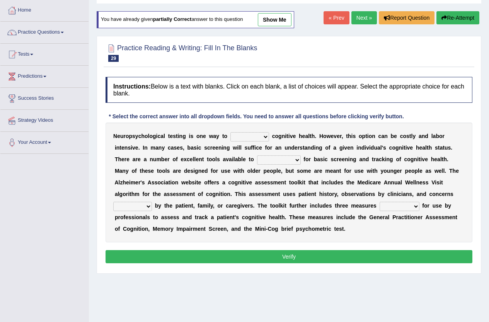
select select "assess"
click at [231, 132] on select "obsess assess possess access" at bounding box center [250, 136] width 39 height 9
click at [277, 160] on select "stationers practitioners petitioners questioners" at bounding box center [279, 160] width 44 height 9
select select "practitioners"
click at [257, 156] on select "stationers practitioners petitioners questioners" at bounding box center [279, 160] width 44 height 9
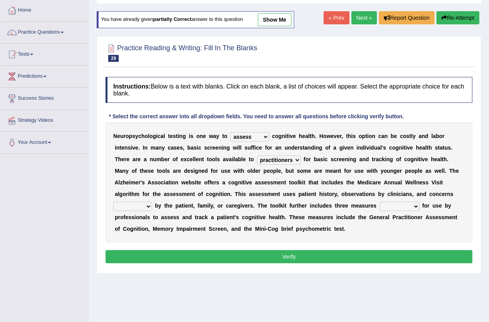
click at [393, 206] on select "validated intimidated dilapidated antedated" at bounding box center [400, 206] width 40 height 9
select select "validated"
click at [380, 202] on select "validated intimidated dilapidated antedated" at bounding box center [400, 206] width 40 height 9
click at [131, 205] on select "raised rising arising praised" at bounding box center [132, 206] width 39 height 9
select select "raised"
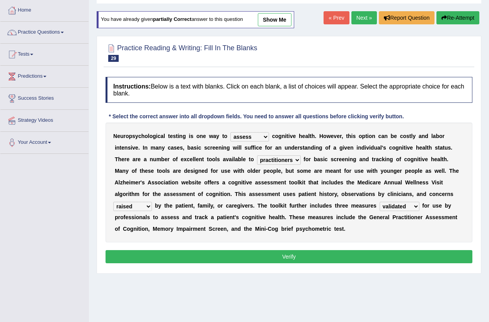
click at [113, 202] on select "raised rising arising praised" at bounding box center [132, 206] width 39 height 9
click at [257, 255] on button "Verify" at bounding box center [289, 256] width 367 height 13
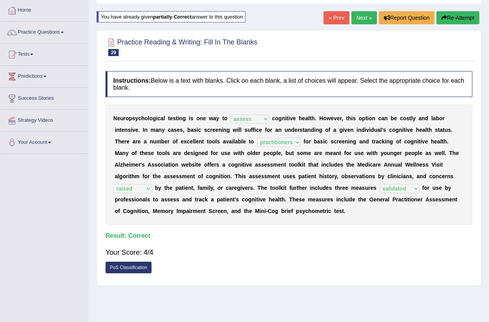
click at [359, 12] on link "Next »" at bounding box center [365, 17] width 26 height 13
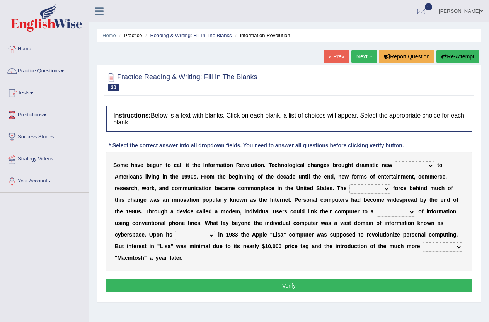
click at [412, 164] on select "challenges puzzles options confusion" at bounding box center [414, 165] width 39 height 9
select select "challenges"
click at [395, 161] on select "challenges puzzles options confusion" at bounding box center [414, 165] width 39 height 9
click at [376, 189] on select "unremitting uninspiring driving insinuating" at bounding box center [370, 189] width 41 height 9
select select "unremitting"
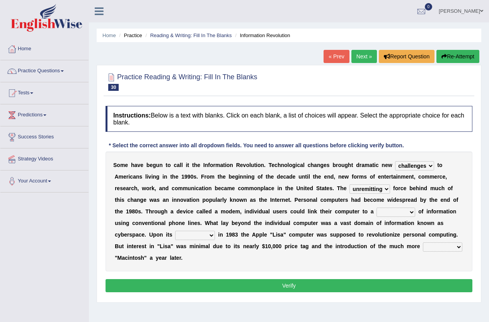
click at [350, 185] on select "unremitting uninspiring driving insinuating" at bounding box center [370, 189] width 41 height 9
click at [386, 215] on select "magnitude bulk wealth volume" at bounding box center [396, 212] width 39 height 9
select select "magnitude"
click at [377, 208] on select "magnitude bulk wealth volume" at bounding box center [396, 212] width 39 height 9
click at [196, 236] on select "relief release publication emission" at bounding box center [195, 235] width 40 height 9
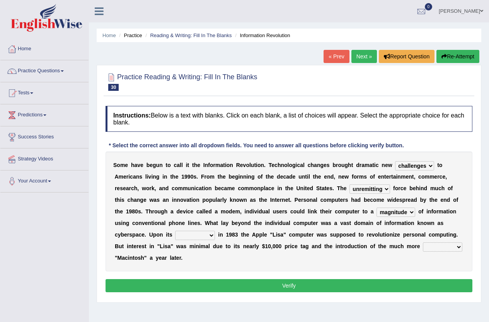
select select "publication"
click at [175, 231] on select "relief release publication emission" at bounding box center [195, 235] width 40 height 9
click at [434, 252] on div "S o m e h a v e b e g u n t o c a l l i t t h e I n f o r m a t i o n R e v o l…" at bounding box center [289, 212] width 367 height 120
click at [437, 245] on select "convenient affordable advanced formidable" at bounding box center [442, 247] width 39 height 9
select select "convenient"
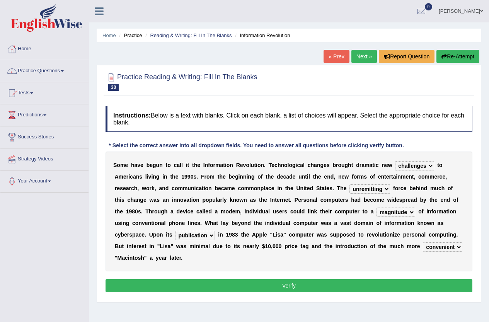
click at [423, 243] on select "convenient affordable advanced formidable" at bounding box center [442, 247] width 39 height 9
click at [410, 286] on button "Verify" at bounding box center [289, 285] width 367 height 13
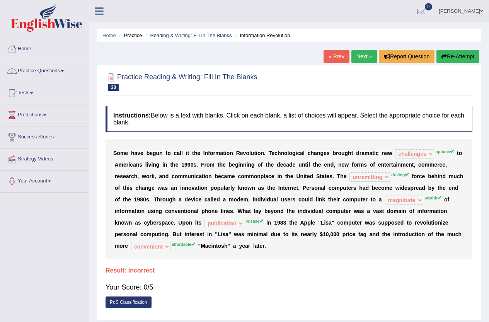
click at [464, 57] on button "Re-Attempt" at bounding box center [458, 56] width 43 height 13
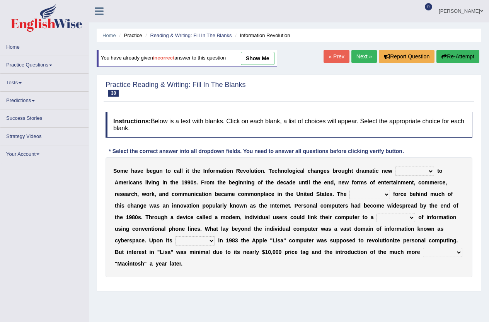
click at [406, 170] on select "challenges puzzles options confusion" at bounding box center [414, 171] width 39 height 9
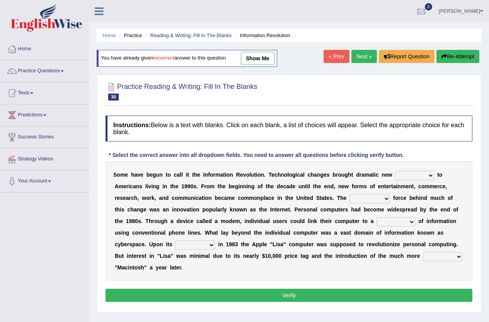
select select "options"
click at [395, 171] on select "challenges puzzles options confusion" at bounding box center [414, 175] width 39 height 9
click at [371, 198] on select "unremitting uninspiring driving insinuating" at bounding box center [370, 198] width 41 height 9
select select "driving"
click at [350, 194] on select "unremitting uninspiring driving insinuating" at bounding box center [370, 198] width 41 height 9
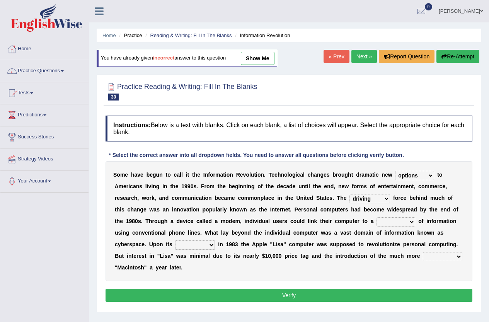
click at [184, 243] on select "relief release publication emission" at bounding box center [195, 245] width 40 height 9
select select "relief"
click at [175, 241] on select "relief release publication emission" at bounding box center [195, 245] width 40 height 9
click at [379, 216] on div "S o m e h a v e b e g u n t o c a l l i t t h e I n f o r m a t i o n R e v o l…" at bounding box center [289, 221] width 367 height 120
click at [383, 219] on select "magnitude bulk wealth volume" at bounding box center [396, 221] width 39 height 9
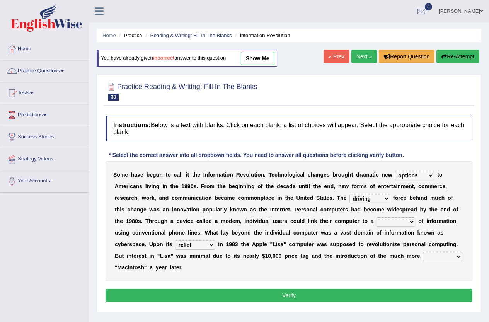
select select "wealth"
click at [377, 217] on select "magnitude bulk wealth volume" at bounding box center [396, 221] width 39 height 9
click at [437, 256] on select "convenient affordable advanced formidable" at bounding box center [442, 256] width 39 height 9
select select "advanced"
click at [423, 252] on select "convenient affordable advanced formidable" at bounding box center [442, 256] width 39 height 9
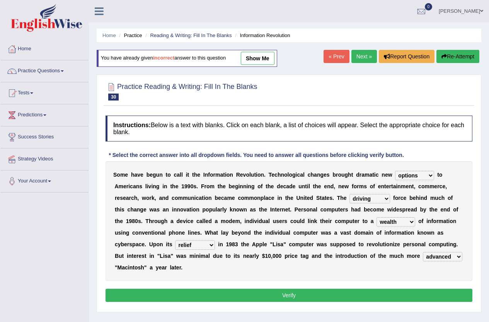
click at [391, 291] on button "Verify" at bounding box center [289, 295] width 367 height 13
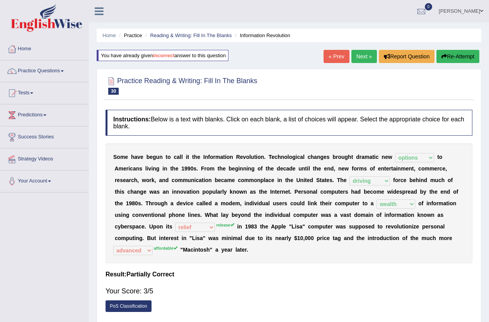
click at [356, 55] on link "Next »" at bounding box center [365, 56] width 26 height 13
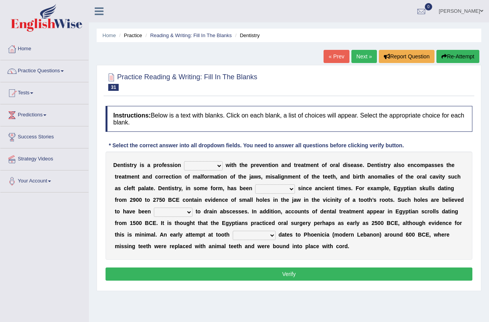
click at [199, 168] on select "agreed dealt concerned taken" at bounding box center [203, 165] width 39 height 9
click at [184, 161] on select "agreed dealt concerned taken" at bounding box center [203, 165] width 39 height 9
click at [200, 169] on select "agreed dealt concerned taken" at bounding box center [203, 165] width 39 height 9
drag, startPoint x: 205, startPoint y: 166, endPoint x: 198, endPoint y: 165, distance: 6.7
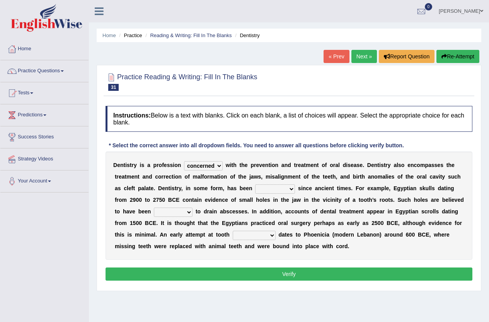
click at [205, 166] on select "agreed dealt concerned taken" at bounding box center [203, 165] width 39 height 9
click at [184, 161] on select "agreed dealt concerned taken" at bounding box center [203, 165] width 39 height 9
click at [206, 165] on select "agreed dealt concerned taken" at bounding box center [203, 165] width 39 height 9
click at [204, 165] on select "agreed dealt concerned taken" at bounding box center [203, 165] width 39 height 9
click at [207, 164] on select "agreed dealt concerned taken" at bounding box center [203, 165] width 39 height 9
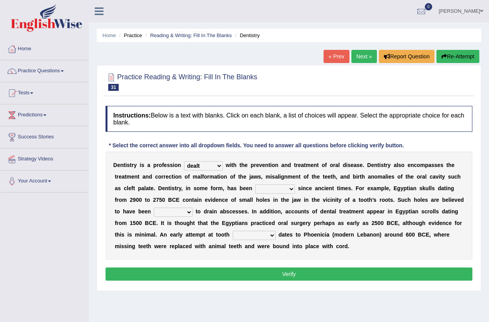
click at [184, 161] on select "agreed dealt concerned taken" at bounding box center [203, 165] width 39 height 9
click at [215, 164] on select "agreed dealt concerned taken" at bounding box center [203, 165] width 39 height 9
select select "dealt"
click at [184, 161] on select "agreed dealt concerned taken" at bounding box center [203, 165] width 39 height 9
click at [282, 191] on select "criticized replaced practiced abandoned" at bounding box center [275, 189] width 40 height 9
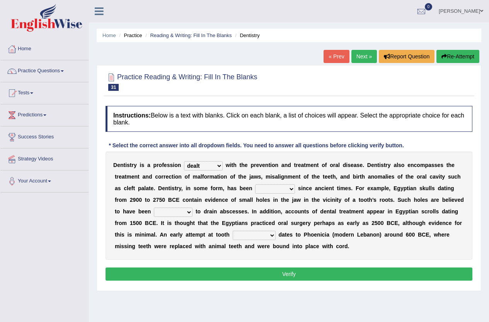
select select "practiced"
click at [255, 185] on select "criticized replaced practiced abandoned" at bounding box center [275, 189] width 40 height 9
click at [179, 211] on select "fluctuated laminated drilled sealed" at bounding box center [173, 212] width 39 height 9
click at [190, 213] on select "fluctuated laminated drilled sealed" at bounding box center [173, 212] width 39 height 9
click at [259, 235] on select "reparation sacrament restitution replacement" at bounding box center [254, 235] width 43 height 9
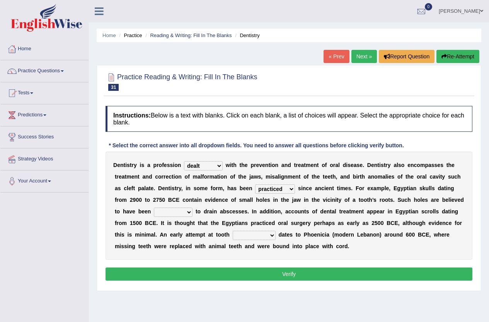
select select "replacement"
click at [233, 231] on select "reparation sacrament restitution replacement" at bounding box center [254, 235] width 43 height 9
click at [160, 210] on select "fluctuated laminated drilled sealed" at bounding box center [173, 212] width 39 height 9
select select "laminated"
click at [154, 208] on select "fluctuated laminated drilled sealed" at bounding box center [173, 212] width 39 height 9
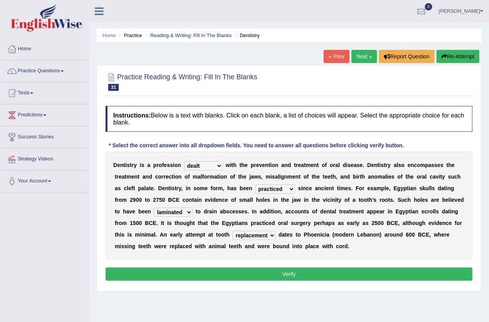
click at [256, 275] on button "Verify" at bounding box center [289, 274] width 367 height 13
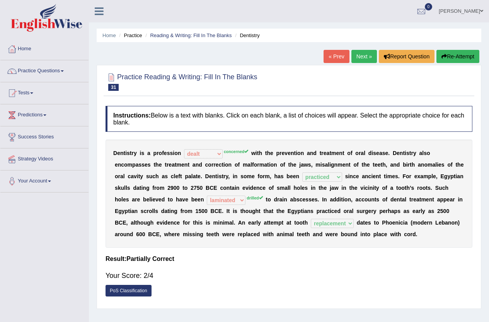
click at [466, 58] on button "Re-Attempt" at bounding box center [458, 56] width 43 height 13
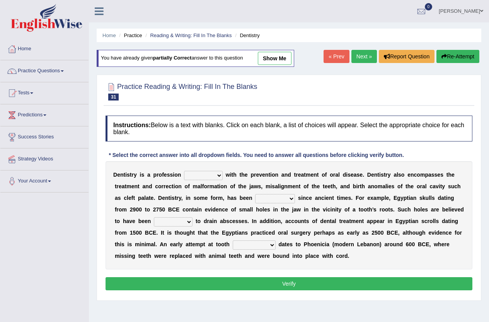
select select "practiced"
click at [255, 194] on select "criticized replaced practiced abandoned" at bounding box center [275, 198] width 40 height 9
click at [271, 248] on select "reparation sacrament restitution replacement" at bounding box center [254, 245] width 43 height 9
select select "replacement"
click at [233, 241] on select "reparation sacrament restitution replacement" at bounding box center [254, 245] width 43 height 9
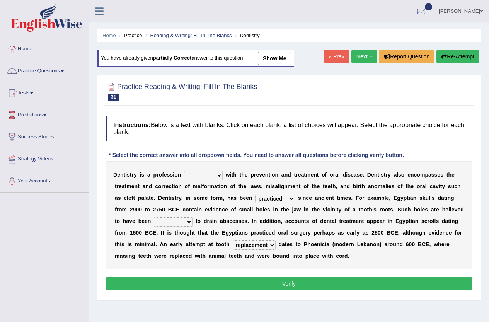
click at [210, 176] on select "agreed dealt concerned taken" at bounding box center [203, 175] width 39 height 9
select select "concerned"
click at [184, 171] on select "agreed dealt concerned taken" at bounding box center [203, 175] width 39 height 9
click at [181, 224] on select "fluctuated laminated drilled sealed" at bounding box center [173, 221] width 39 height 9
select select "drilled"
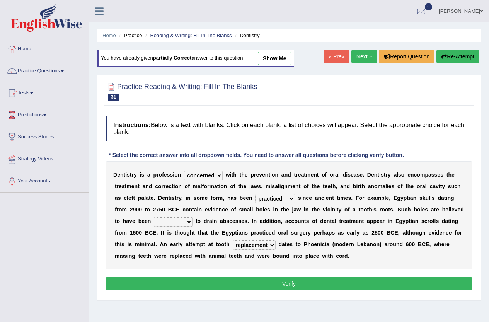
click at [154, 217] on select "fluctuated laminated drilled sealed" at bounding box center [173, 221] width 39 height 9
click at [244, 285] on button "Verify" at bounding box center [289, 283] width 367 height 13
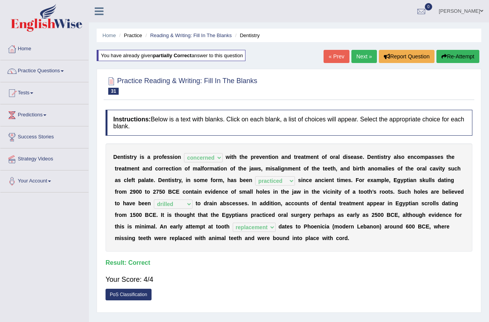
click at [356, 59] on link "Next »" at bounding box center [365, 56] width 26 height 13
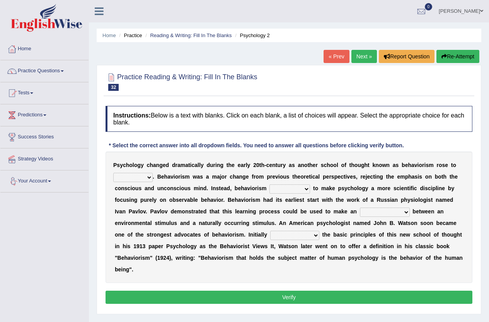
click at [131, 178] on select "dominance temptation challenge temper" at bounding box center [132, 177] width 39 height 9
select select "temper"
click at [113, 173] on select "dominance temptation challenge temper" at bounding box center [132, 177] width 39 height 9
click at [279, 191] on select "reproached reproved strove rewove" at bounding box center [290, 189] width 41 height 9
click at [272, 189] on select "reproached reproved strove rewove" at bounding box center [290, 189] width 41 height 9
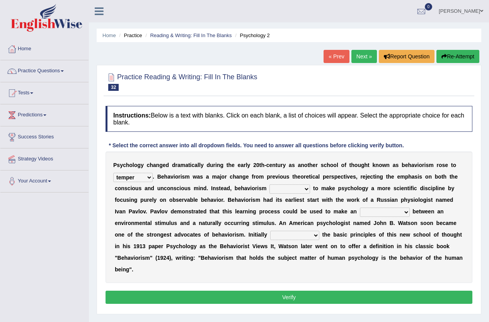
click at [279, 186] on select "reproached reproved strove rewove" at bounding box center [290, 189] width 41 height 9
click at [301, 189] on select "reproached reproved strove rewove" at bounding box center [290, 189] width 41 height 9
select select "strove"
click at [270, 185] on select "reproached reproved strove rewove" at bounding box center [290, 189] width 41 height 9
click at [395, 212] on select "acclimatization association union combination" at bounding box center [385, 212] width 50 height 9
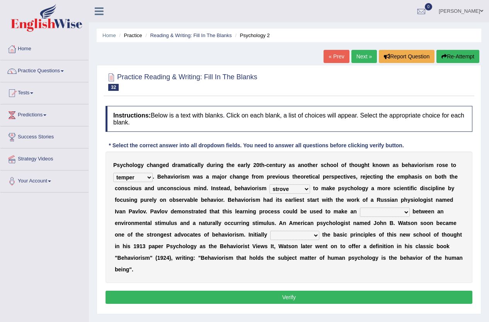
select select "combination"
click at [360, 208] on select "acclimatization association union combination" at bounding box center [385, 212] width 50 height 9
click at [307, 239] on select "questioning foreshortening unburdening outlining" at bounding box center [294, 235] width 49 height 9
select select "questioning"
click at [270, 231] on select "questioning foreshortening unburdening outlining" at bounding box center [294, 235] width 49 height 9
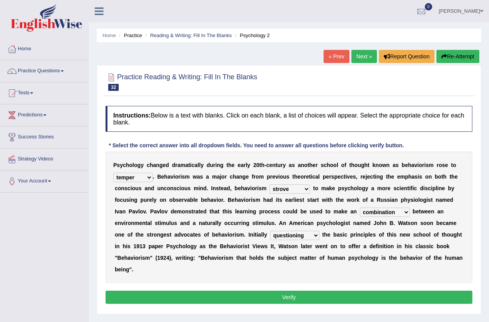
click at [306, 296] on button "Verify" at bounding box center [289, 297] width 367 height 13
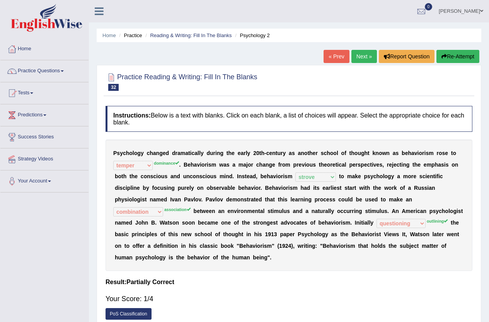
click at [452, 56] on button "Re-Attempt" at bounding box center [458, 56] width 43 height 13
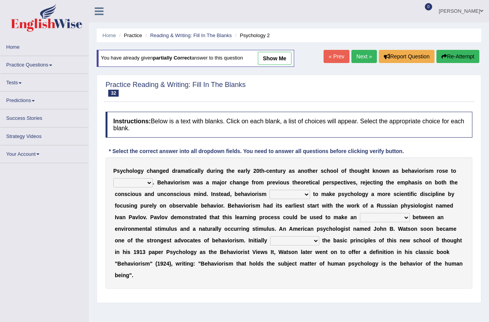
click at [135, 183] on select "dominance temptation challenge temper" at bounding box center [132, 182] width 39 height 9
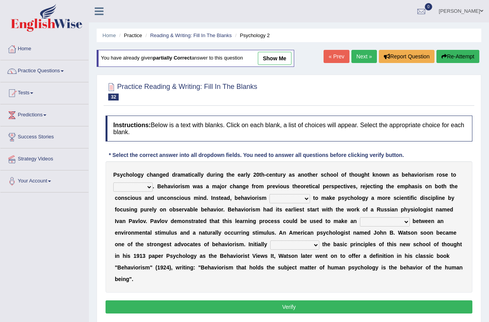
select select "dominance"
click at [113, 183] on select "dominance temptation challenge temper" at bounding box center [132, 187] width 39 height 9
click at [276, 199] on select "reproached reproved strove rewove" at bounding box center [290, 198] width 41 height 9
select select "strove"
click at [270, 194] on select "reproached reproved strove rewove" at bounding box center [290, 198] width 41 height 9
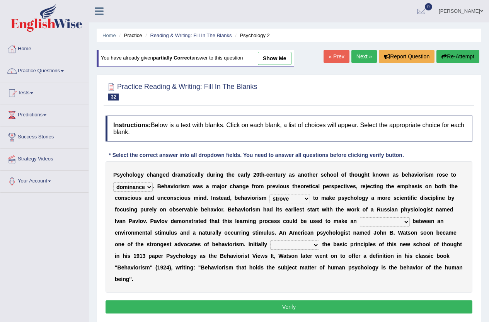
click at [375, 225] on select "acclimatization association union combination" at bounding box center [385, 221] width 50 height 9
select select "association"
click at [360, 217] on select "acclimatization association union combination" at bounding box center [385, 221] width 50 height 9
click at [312, 250] on div "P s y c h o l o g y c h a n g e d d r a m a t i c a l l y d u r i n g t h e e a…" at bounding box center [289, 227] width 367 height 132
click at [315, 243] on select "questioning foreshortening unburdening outlining" at bounding box center [294, 245] width 49 height 9
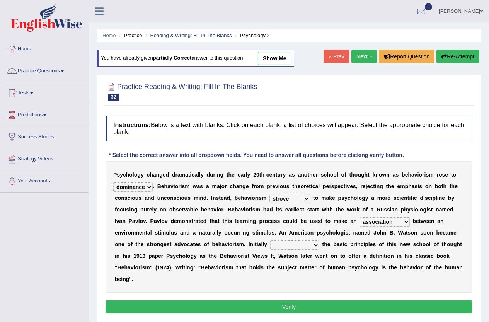
select select "outlining"
click at [270, 241] on select "questioning foreshortening unburdening outlining" at bounding box center [294, 245] width 49 height 9
click at [326, 306] on button "Verify" at bounding box center [289, 307] width 367 height 13
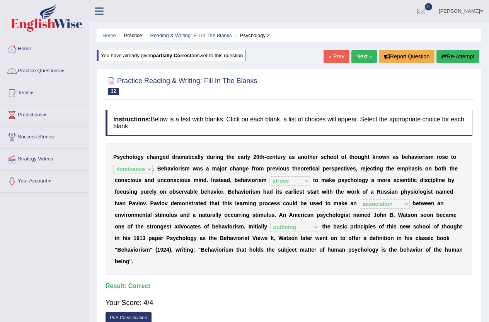
click at [480, 12] on span at bounding box center [481, 11] width 3 height 5
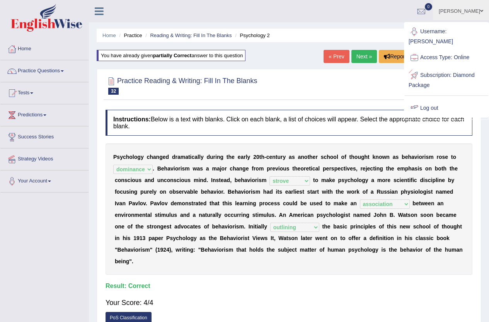
click at [438, 99] on link "Log out" at bounding box center [447, 108] width 84 height 18
